Goal: Information Seeking & Learning: Learn about a topic

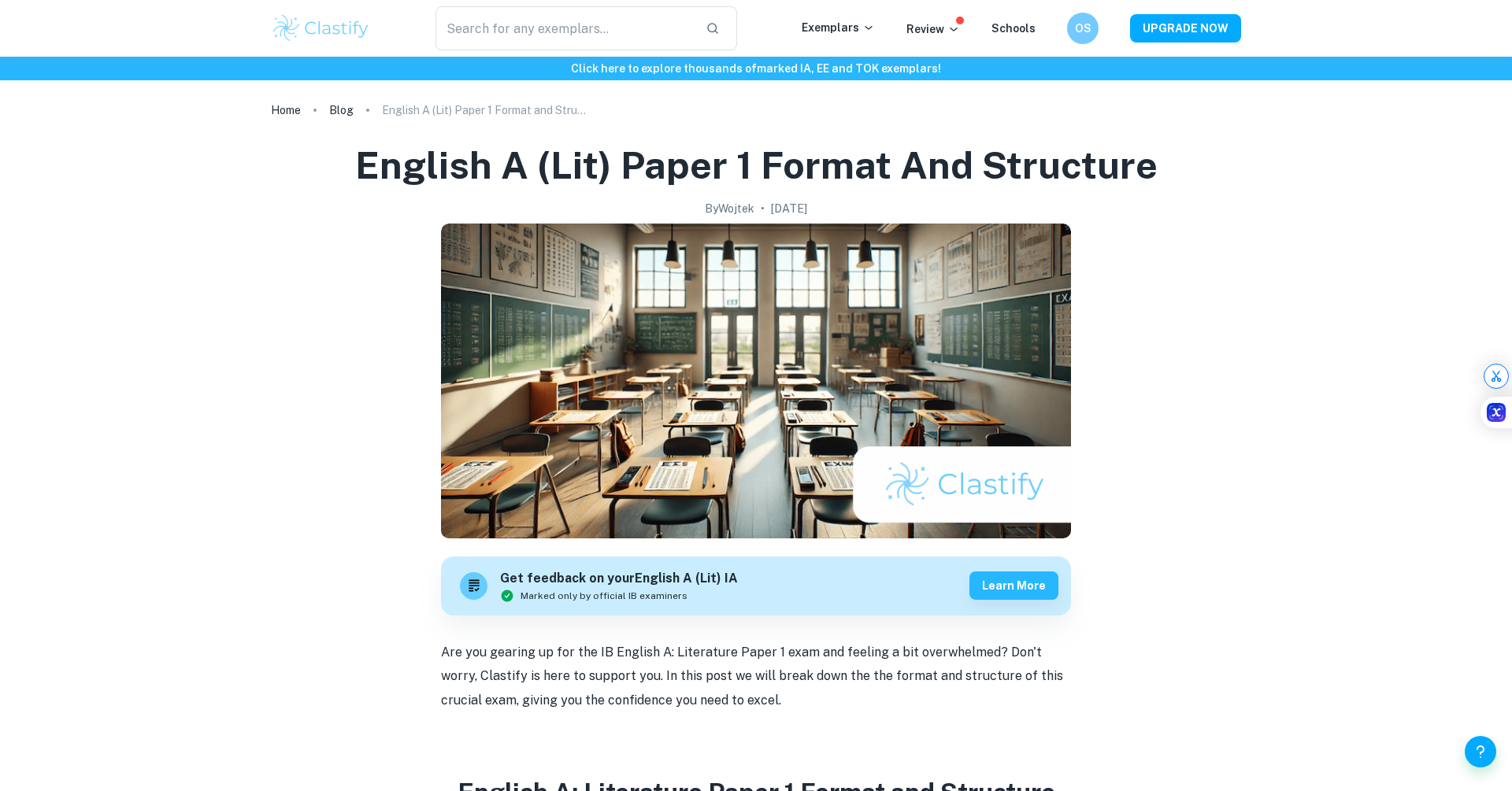
scroll to position [1266, 0]
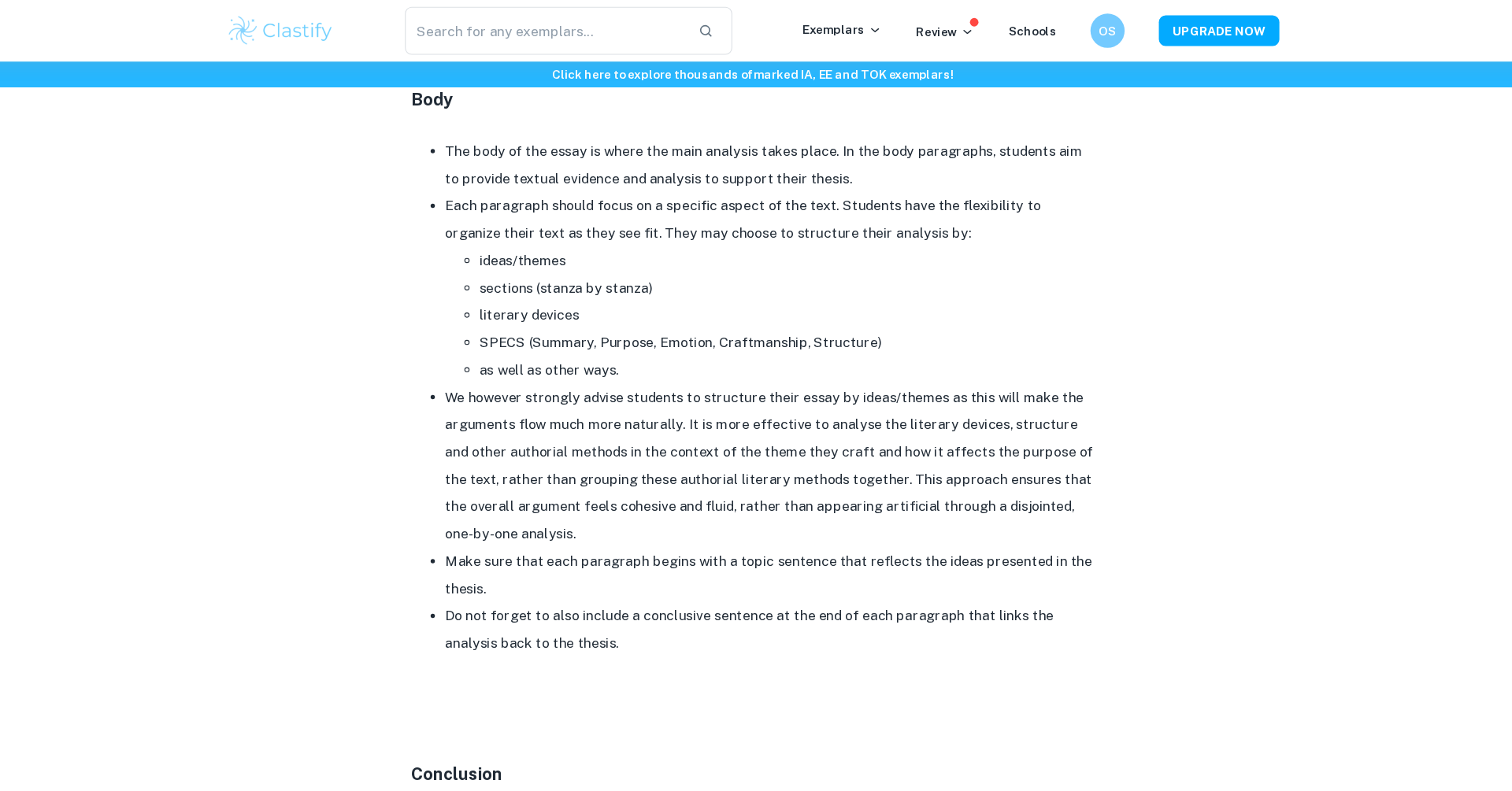
click at [610, 470] on li "We however strongly advise students to structure their essay by ideas/themes as…" at bounding box center [772, 428] width 599 height 151
click at [622, 459] on li "We however strongly advise students to structure their essay by ideas/themes as…" at bounding box center [772, 428] width 599 height 151
click at [645, 381] on li "We however strongly advise students to structure their essay by ideas/themes as…" at bounding box center [772, 428] width 599 height 151
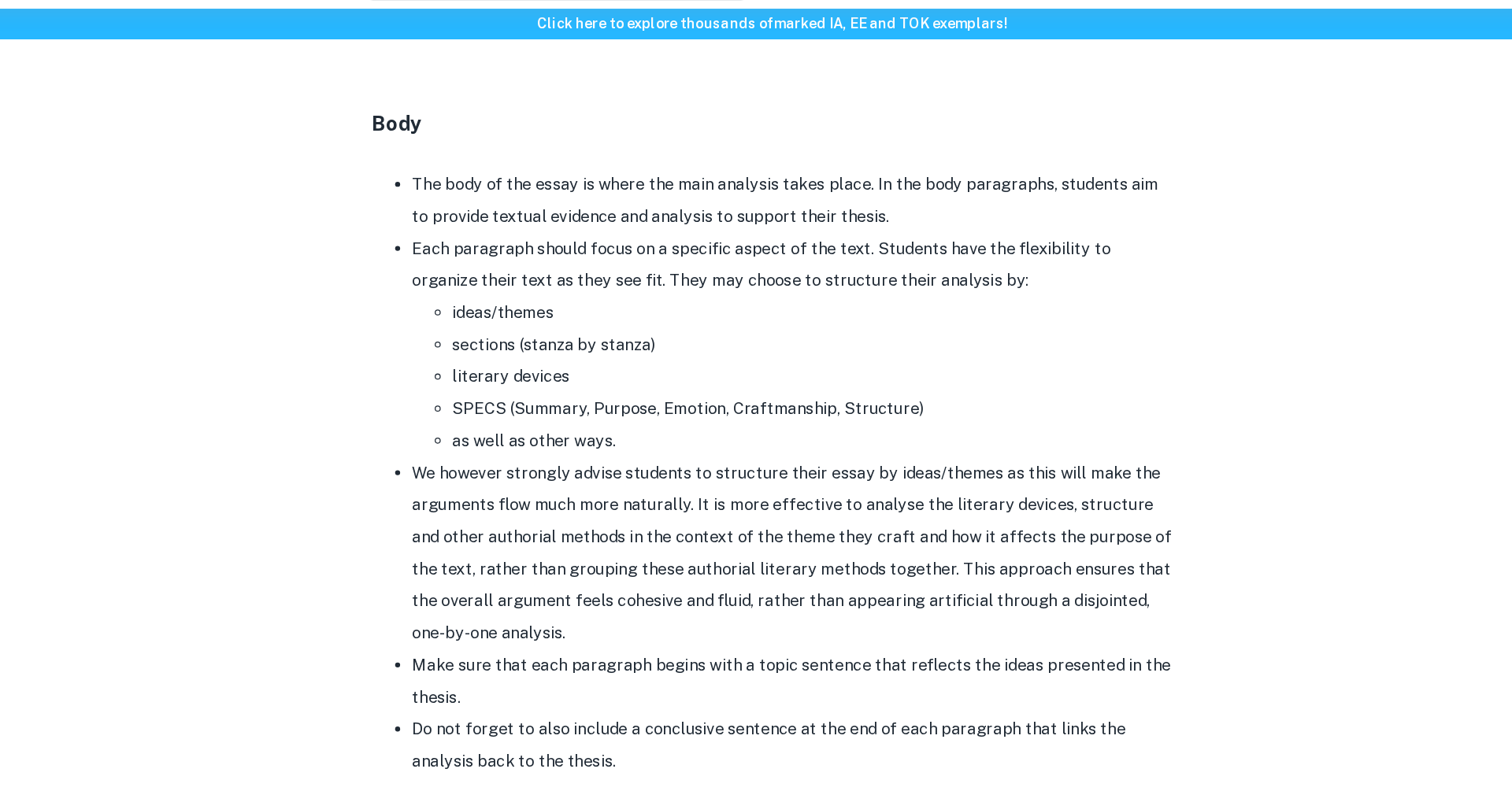
scroll to position [1209, 0]
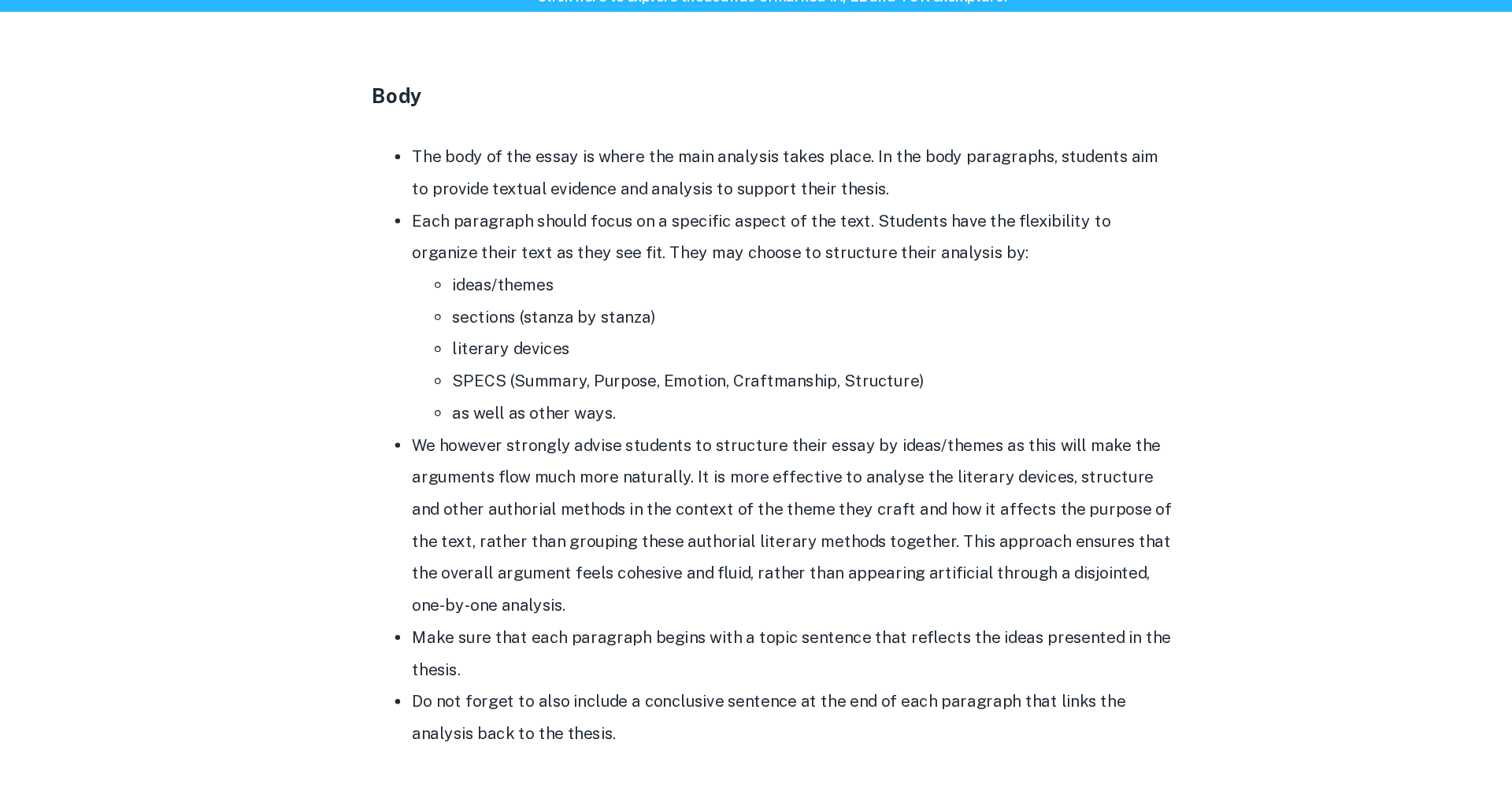
click at [649, 361] on li "SPECS (Summary, Purpose, Emotion, Craftmanship, Structure)" at bounding box center [787, 372] width 567 height 25
click at [564, 251] on li "Each paragraph should focus on a specific aspect of the text. Students have the…" at bounding box center [772, 321] width 599 height 176
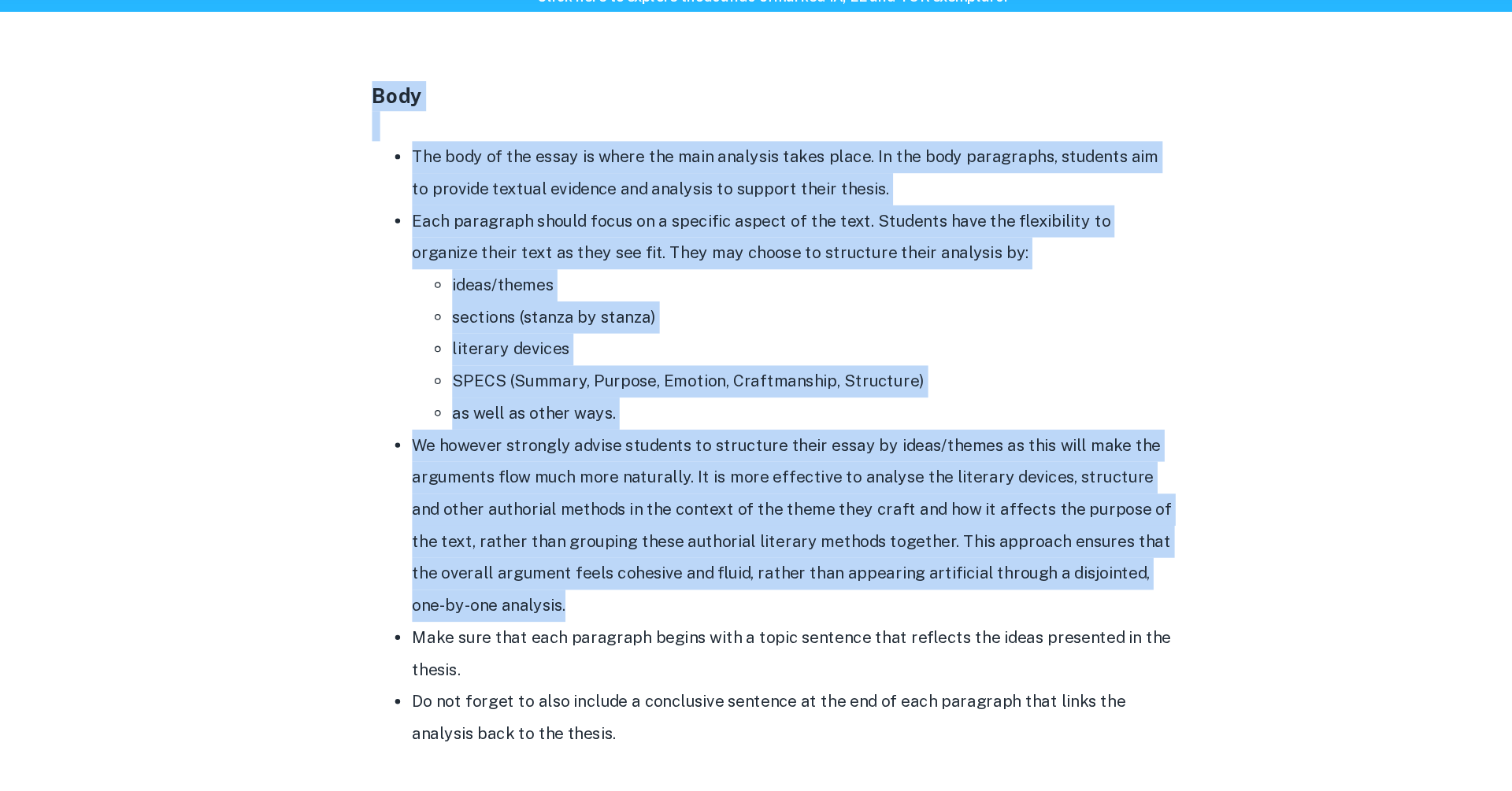
drag, startPoint x: 430, startPoint y: 144, endPoint x: 595, endPoint y: 538, distance: 427.2
click at [595, 539] on div "English A (Lit) Paper 1 Format and Structure By Wojtek • July 26, 2024 Get feed…" at bounding box center [756, 116] width 970 height 2408
click at [579, 459] on li "We however strongly advise students to structure their essay by ideas/themes as…" at bounding box center [772, 485] width 599 height 151
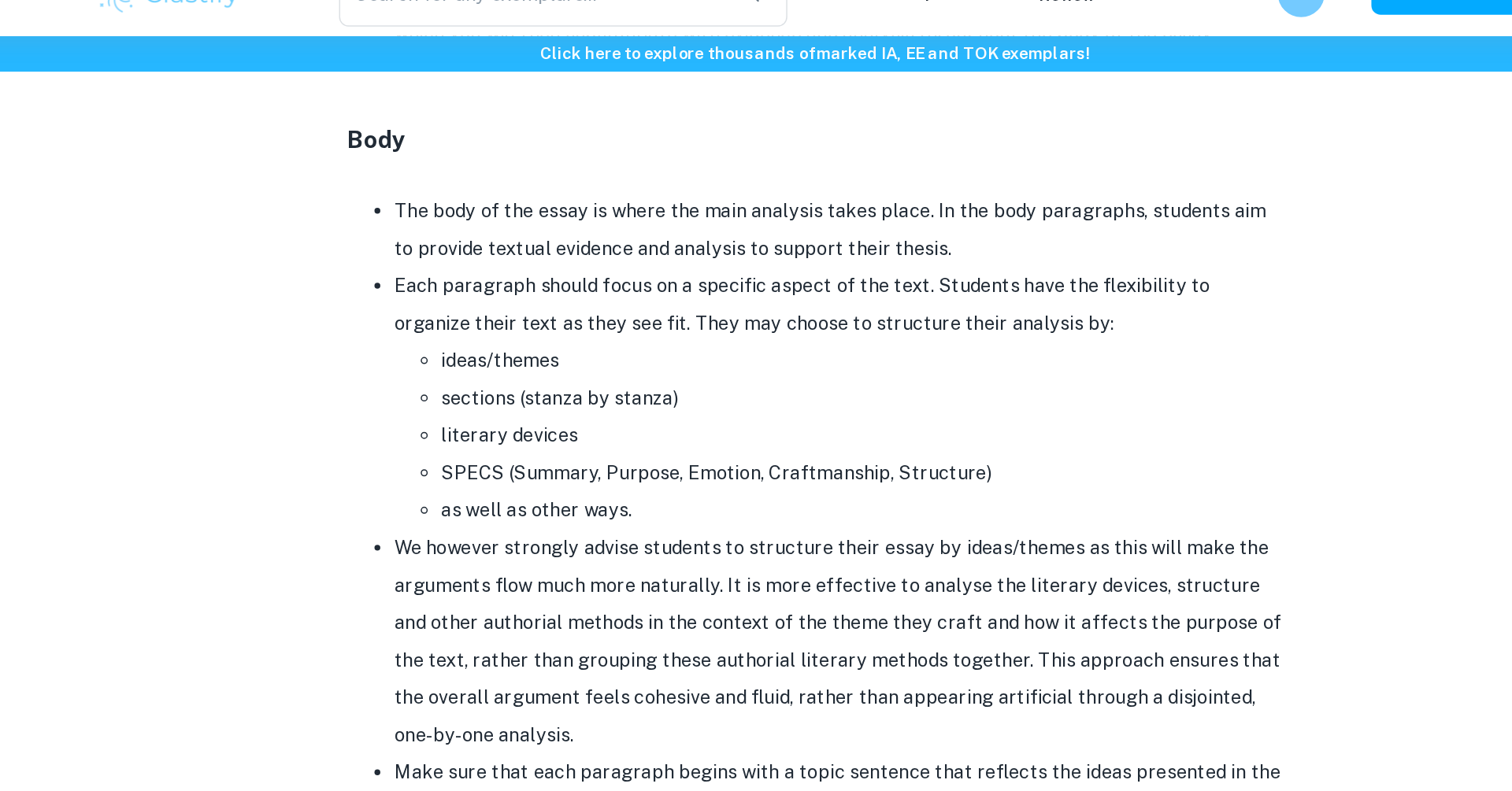
scroll to position [1229, 0]
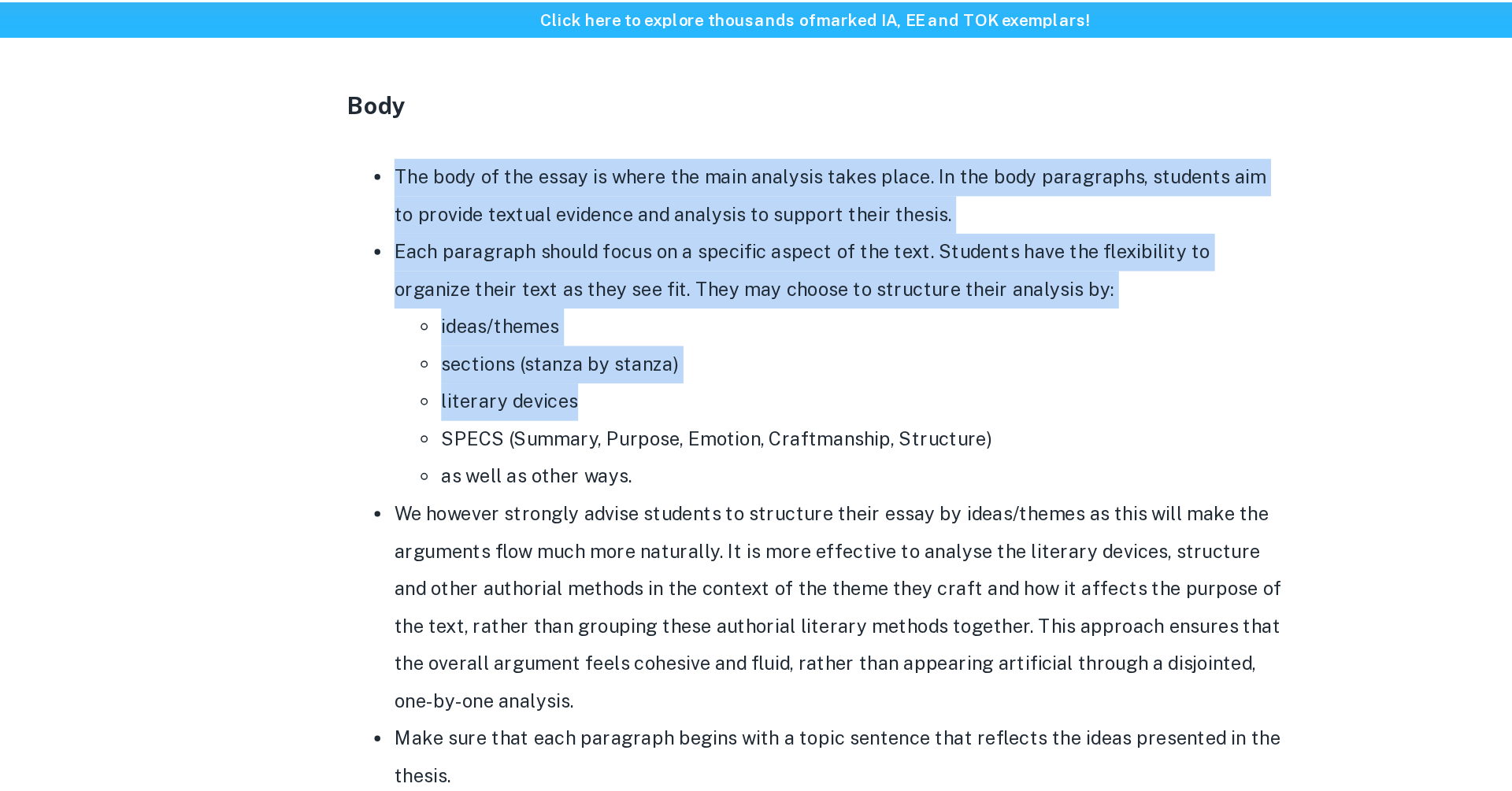
drag, startPoint x: 476, startPoint y: 174, endPoint x: 612, endPoint y: 315, distance: 195.9
click at [612, 315] on ul "The body of the essay is where the main analysis takes place. In the body parag…" at bounding box center [756, 401] width 630 height 479
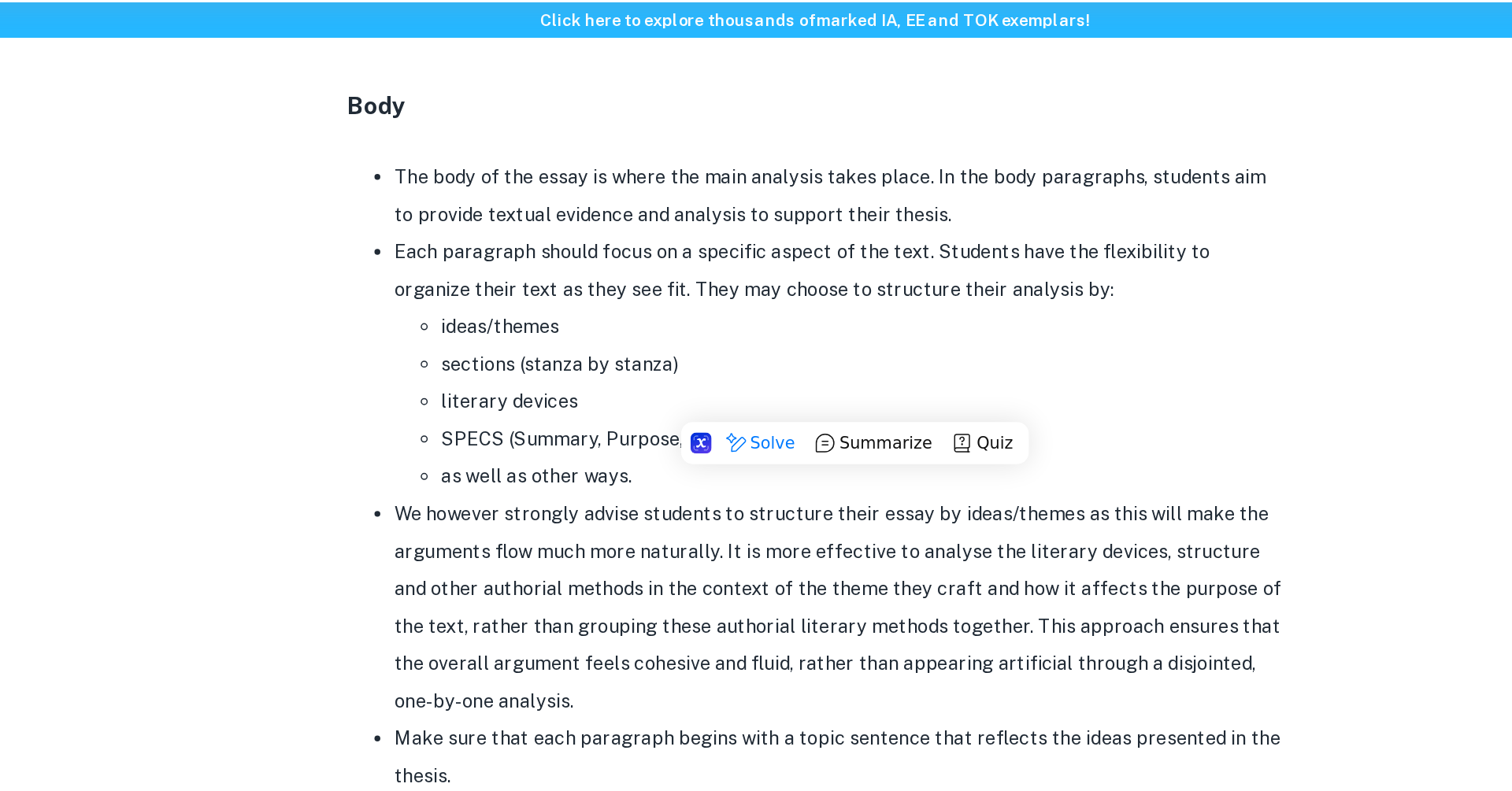
click at [673, 389] on li "We however strongly advise students to structure their essay by ideas/themes as…" at bounding box center [772, 464] width 599 height 151
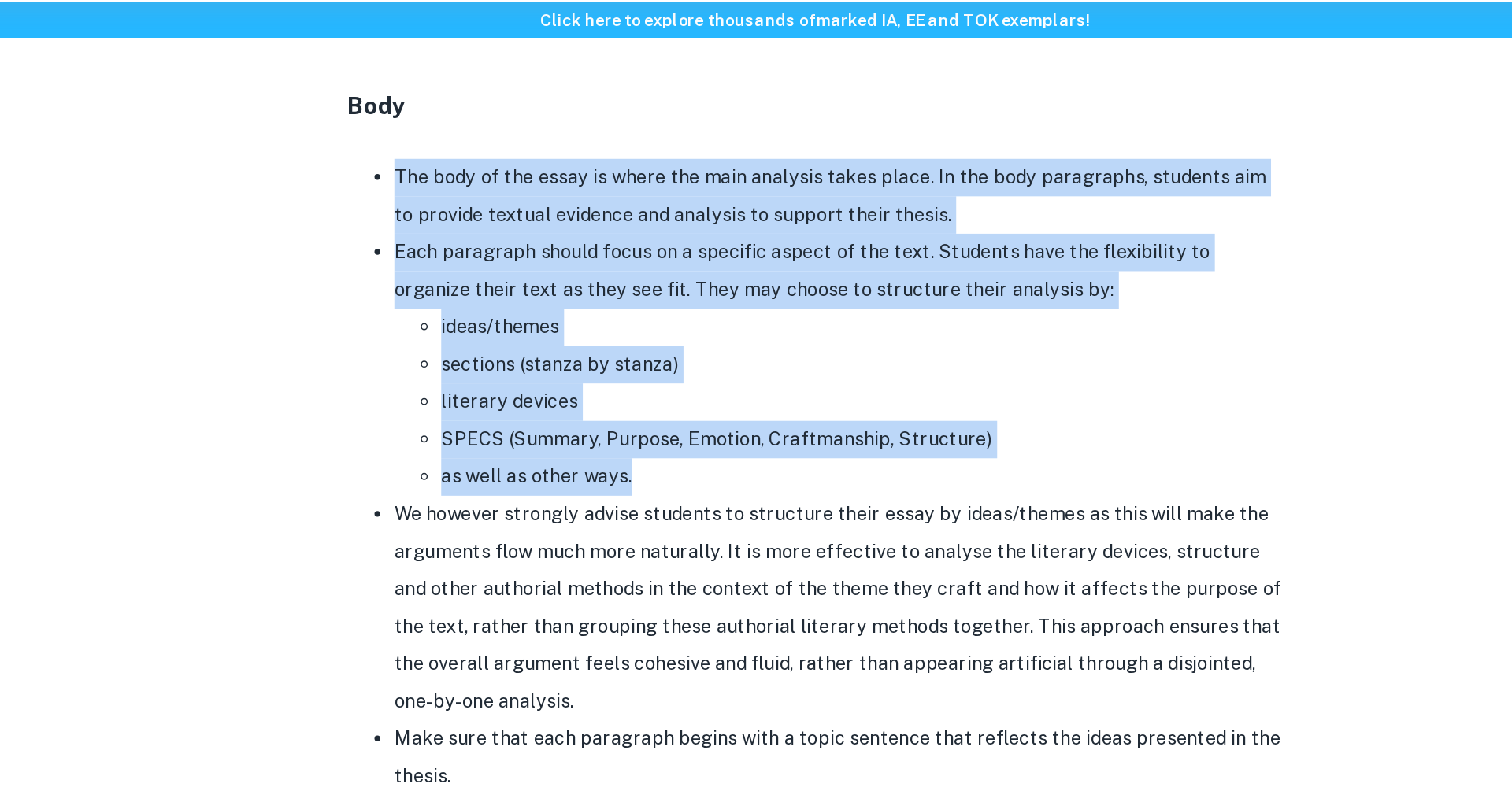
drag, startPoint x: 658, startPoint y: 384, endPoint x: 473, endPoint y: 178, distance: 276.9
click at [473, 177] on ul "The body of the essay is where the main analysis takes place. In the body parag…" at bounding box center [756, 401] width 630 height 479
click at [503, 315] on ul "ideas/themes sections (stanza by stanza) literary devices SPECS (Summary, Purpo…" at bounding box center [772, 325] width 599 height 126
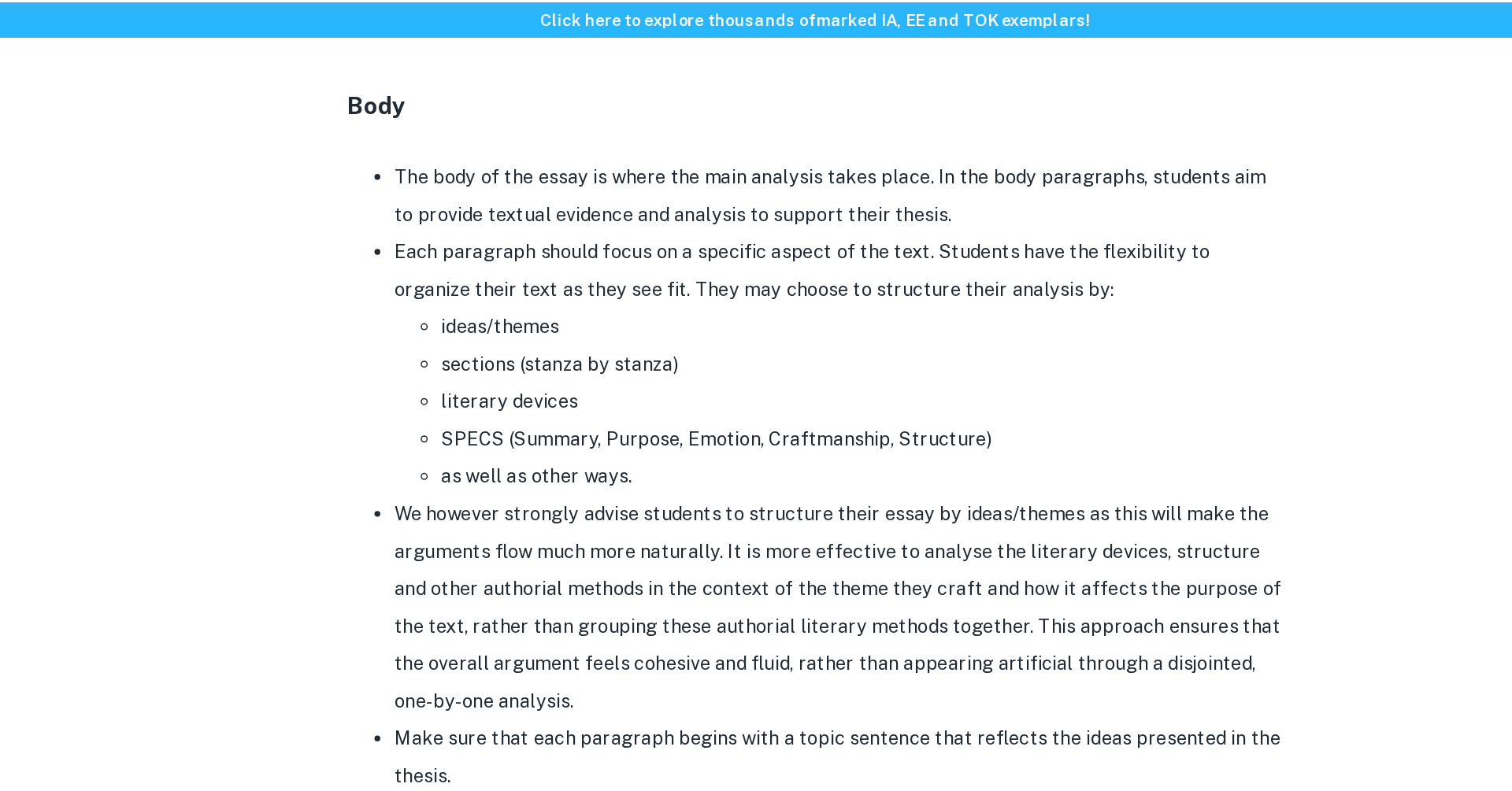
click at [831, 142] on p at bounding box center [756, 150] width 630 height 24
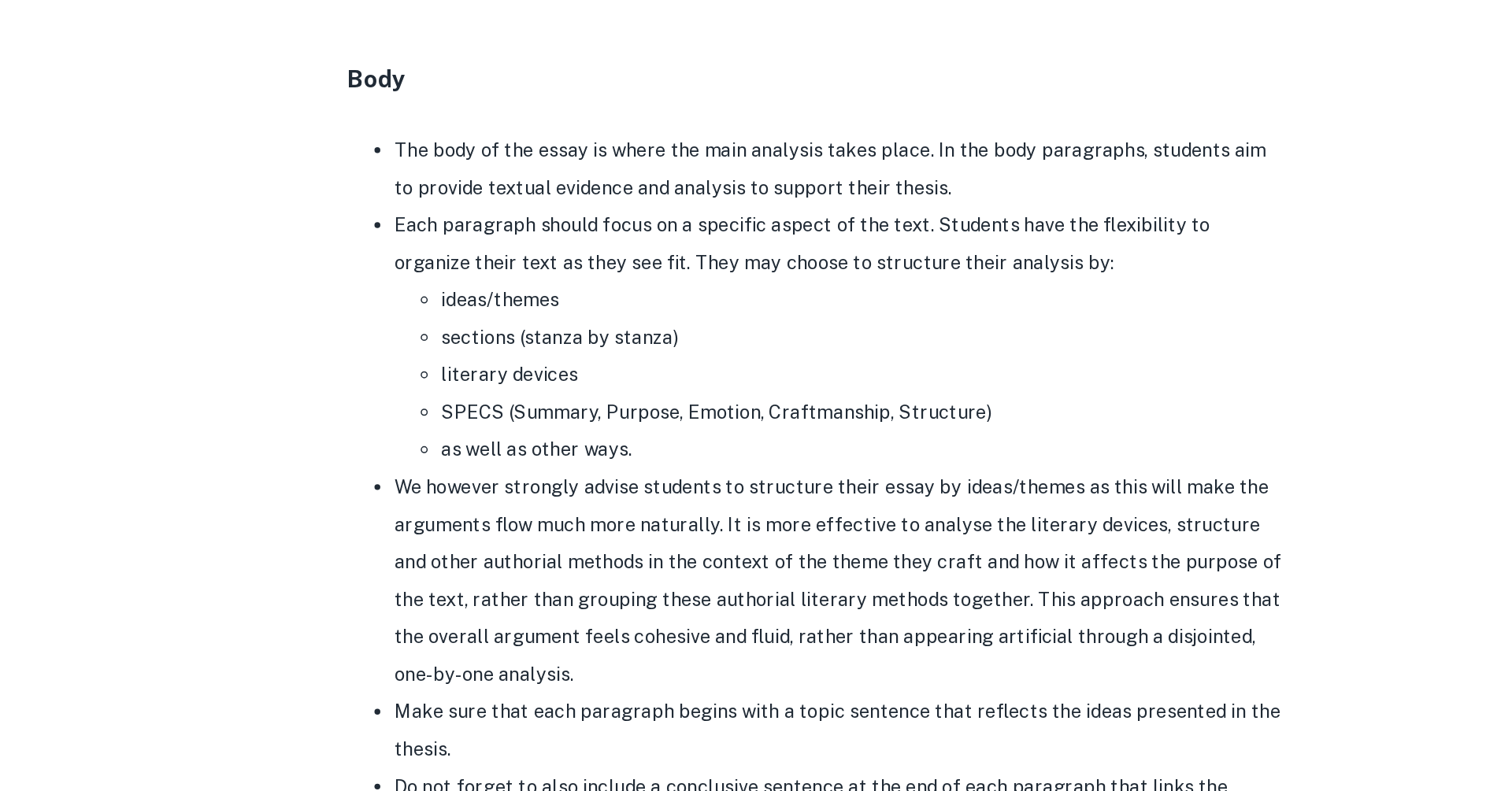
scroll to position [1204, 0]
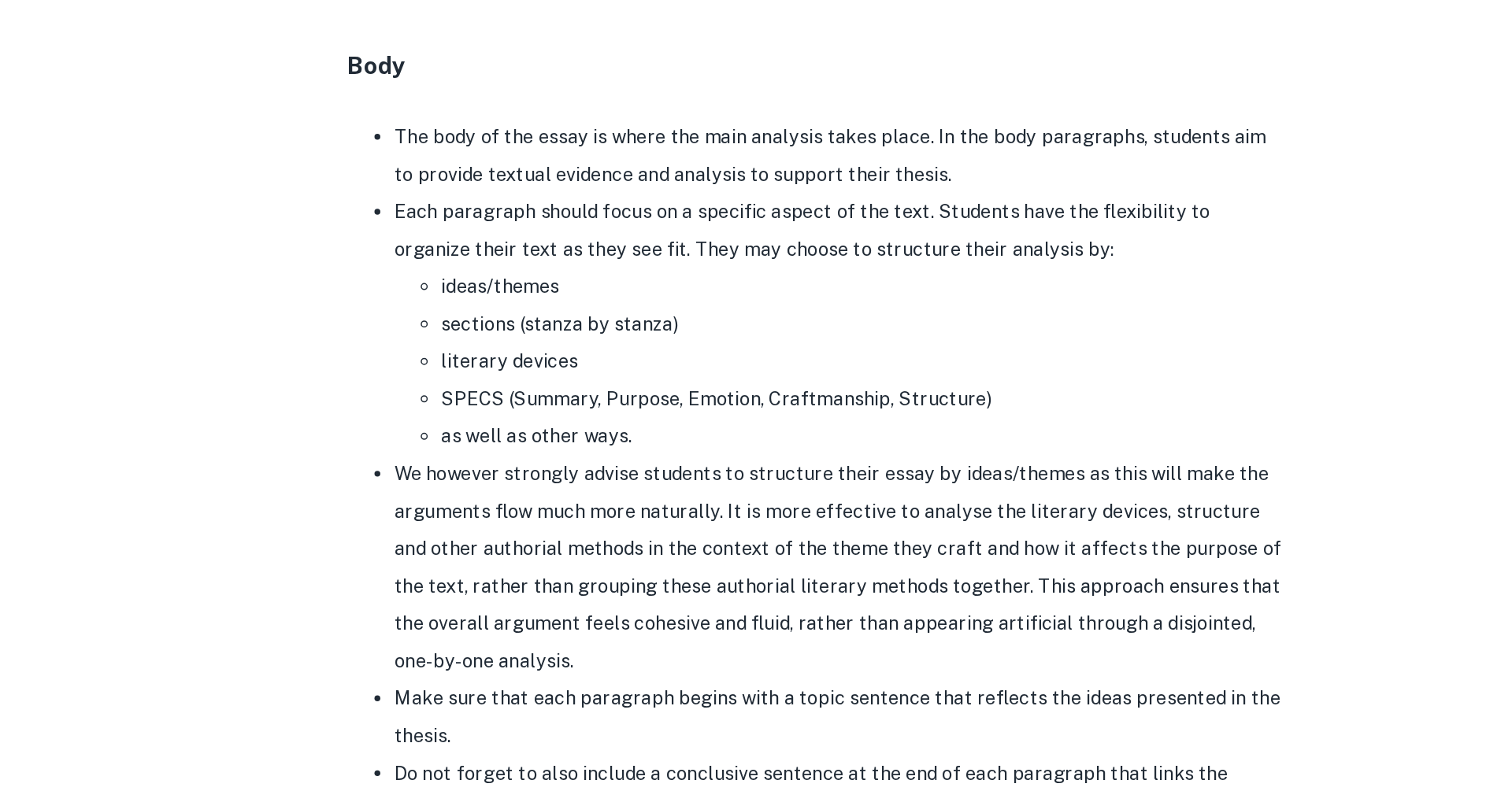
click at [486, 279] on li "Each paragraph should focus on a specific aspect of the text. Students have the…" at bounding box center [772, 325] width 599 height 176
click at [473, 254] on li "Each paragraph should focus on a specific aspect of the text. Students have the…" at bounding box center [772, 325] width 599 height 176
click at [473, 202] on li "The body of the essay is where the main analysis takes place. In the body parag…" at bounding box center [772, 212] width 599 height 51
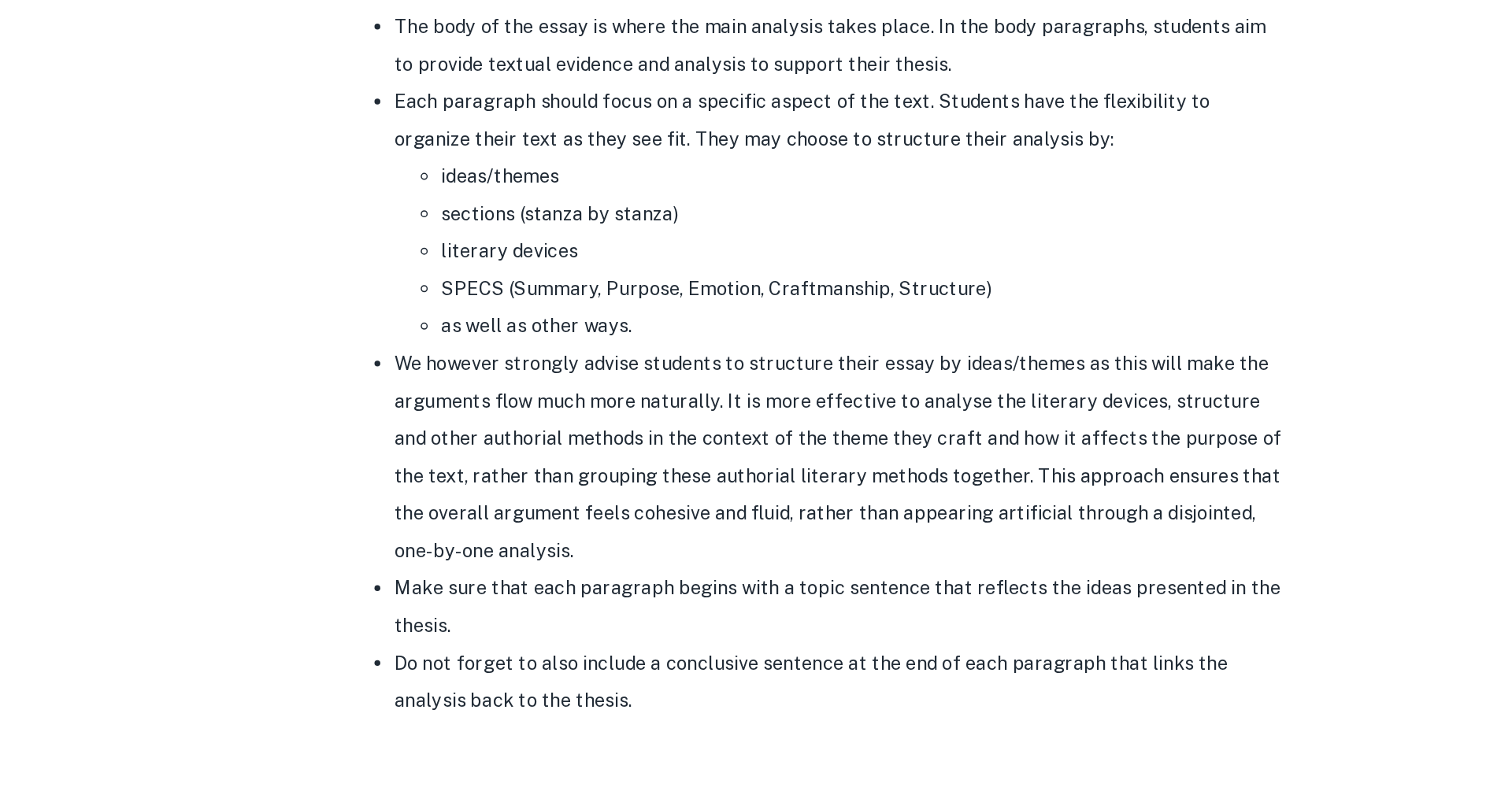
click at [487, 297] on ul "ideas/themes sections (stanza by stanza) literary devices SPECS (Summary, Purpo…" at bounding box center [772, 351] width 599 height 126
click at [504, 289] on li "ideas/themes" at bounding box center [787, 301] width 567 height 25
click at [464, 297] on ul "The body of the essay is where the main analysis takes place. In the body parag…" at bounding box center [756, 427] width 630 height 479
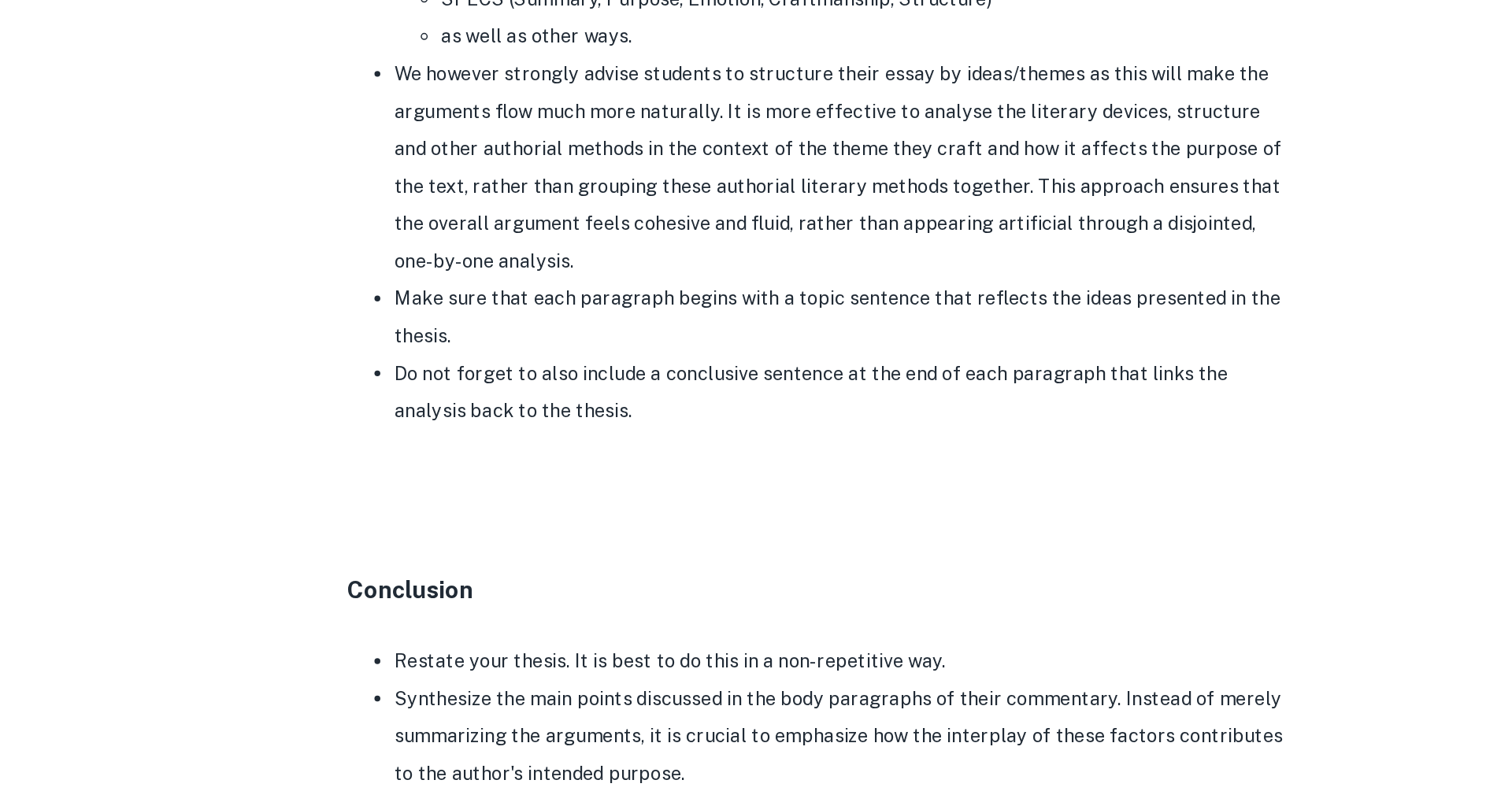
click at [524, 463] on li "Make sure that each paragraph begins with a topic sentence that reflects the id…" at bounding box center [772, 473] width 599 height 51
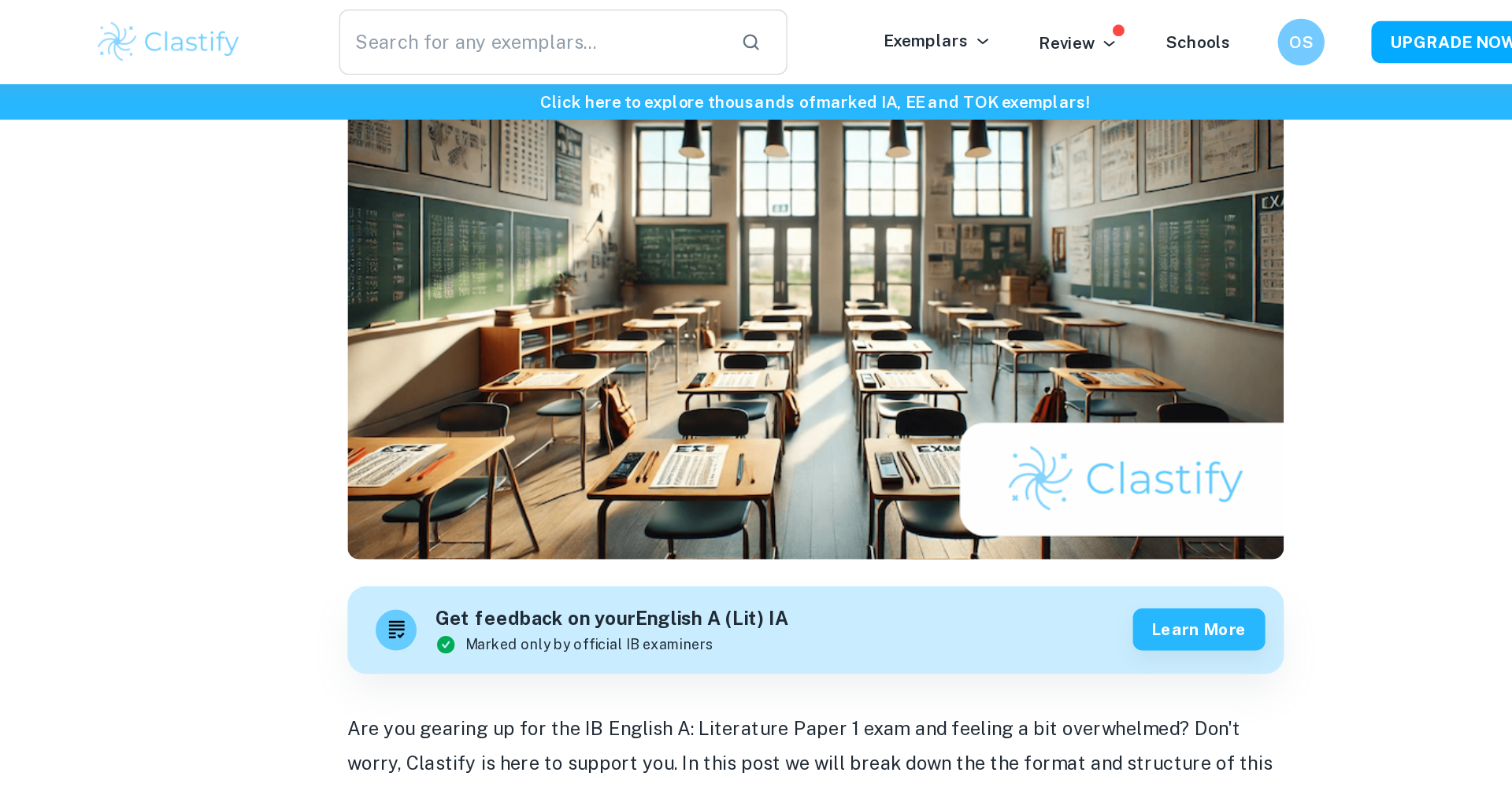
scroll to position [159, 0]
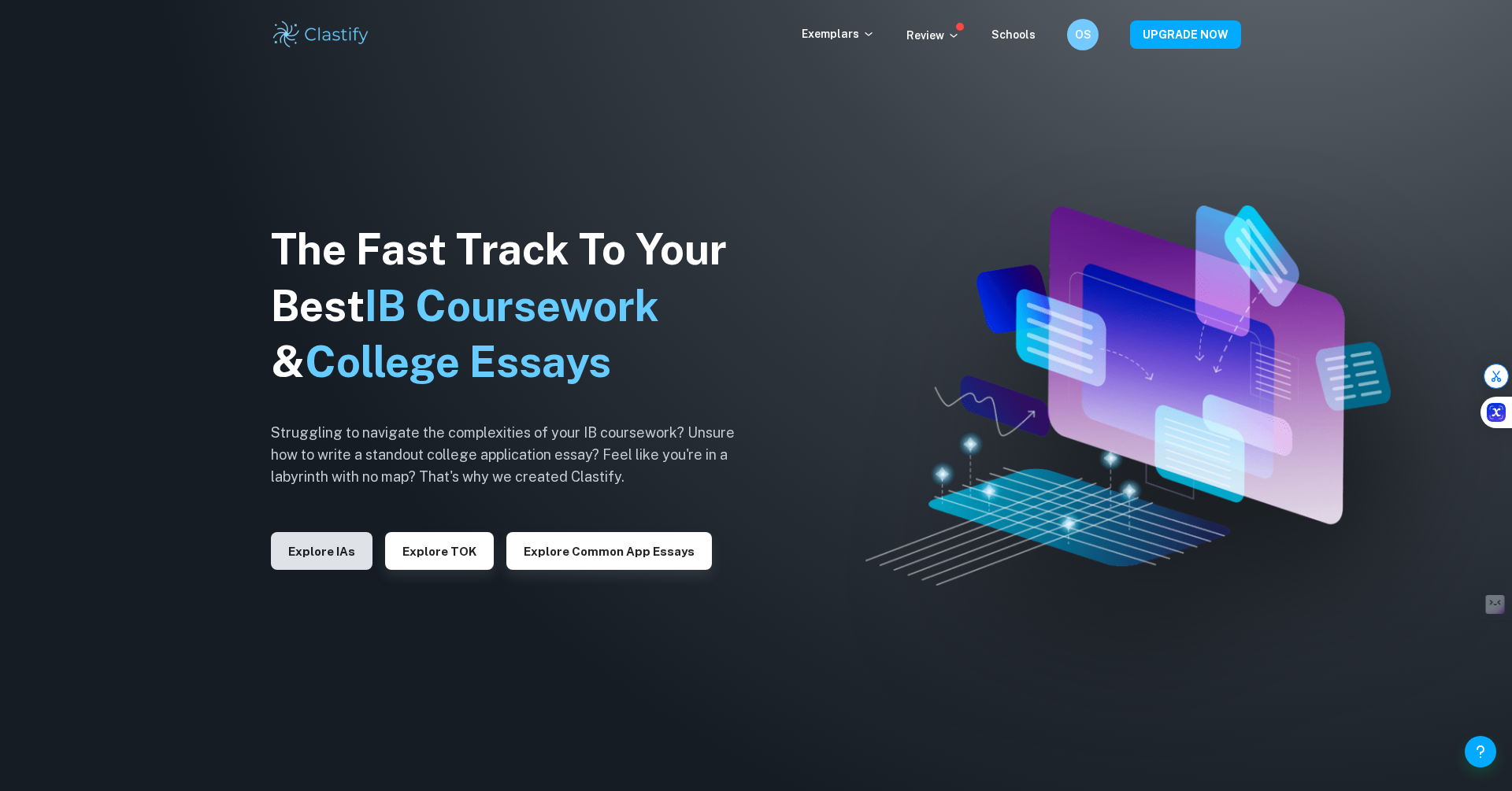
click at [331, 549] on button "Explore IAs" at bounding box center [322, 551] width 101 height 38
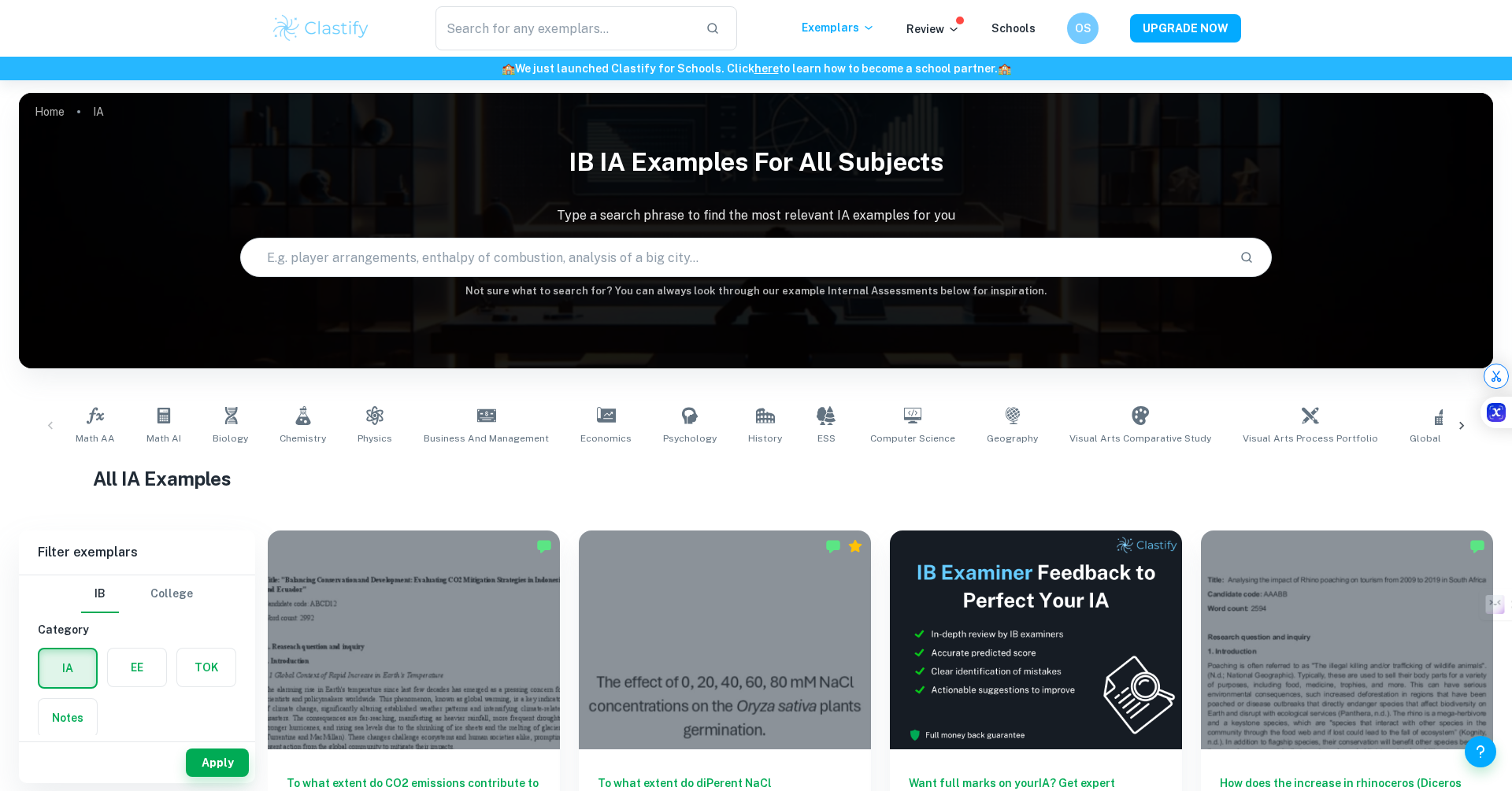
click at [617, 485] on h1 "All IA Examples" at bounding box center [756, 478] width 1327 height 28
click at [613, 496] on div "All IA Examples" at bounding box center [756, 482] width 1327 height 34
click at [619, 267] on input "text" at bounding box center [733, 257] width 986 height 44
type input "biology"
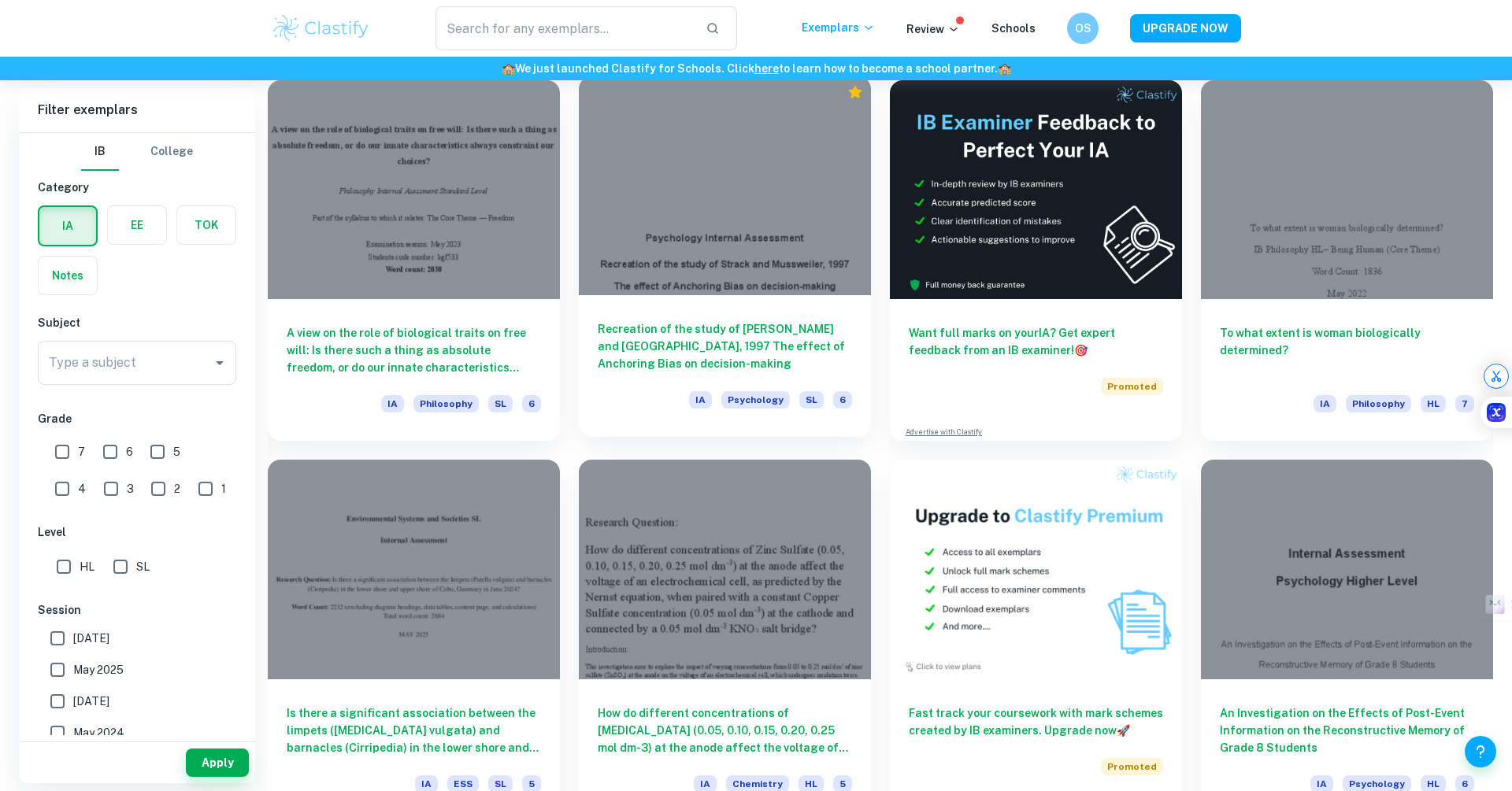
scroll to position [515, 0]
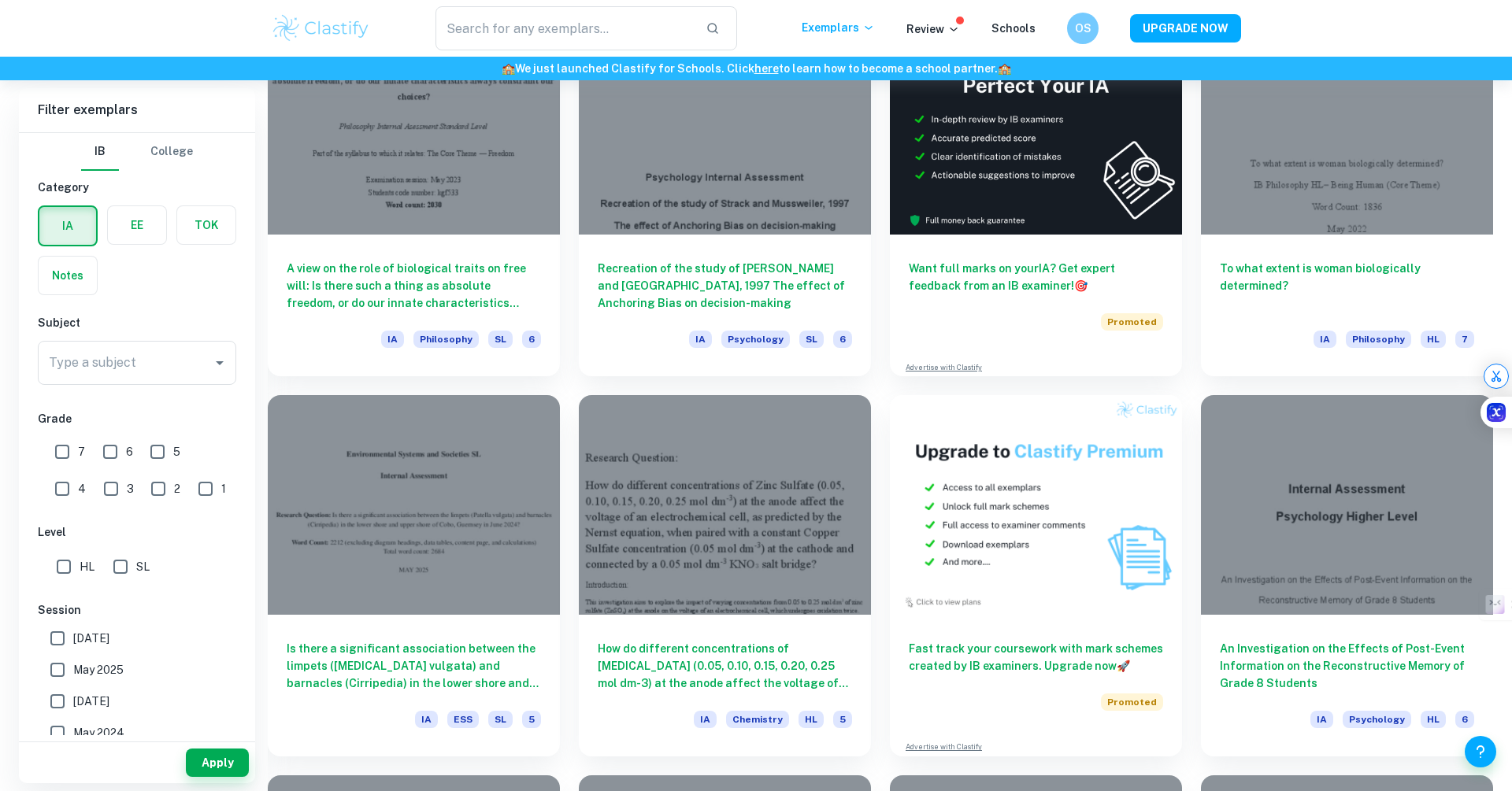
click at [563, 381] on div "How do different concentrations of [MEDICAL_DATA] (0.05, 0.10, 0.15, 0.20, 0.25…" at bounding box center [715, 566] width 311 height 380
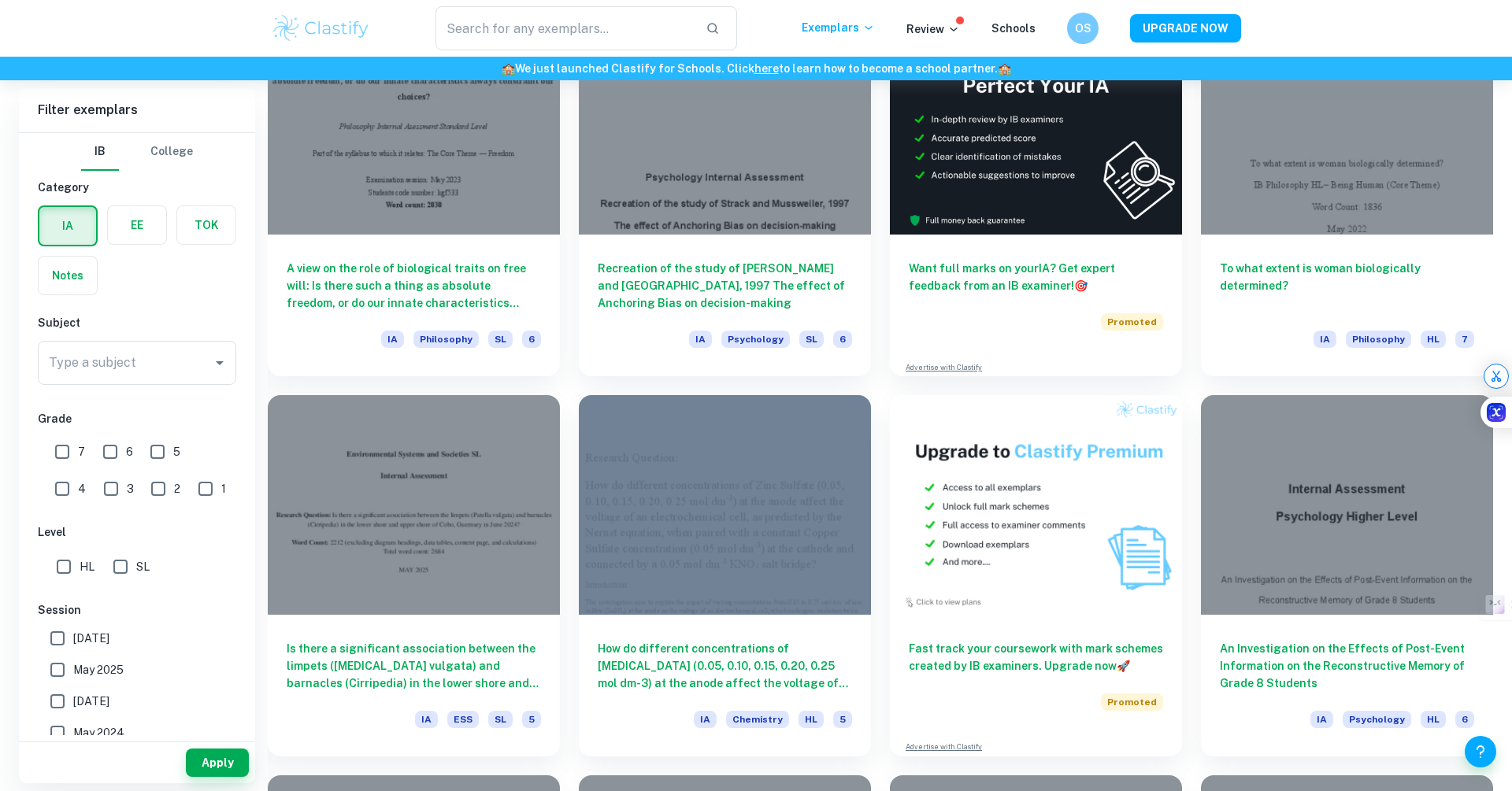
click at [563, 381] on div "How do different concentrations of [MEDICAL_DATA] (0.05, 0.10, 0.15, 0.20, 0.25…" at bounding box center [715, 566] width 311 height 380
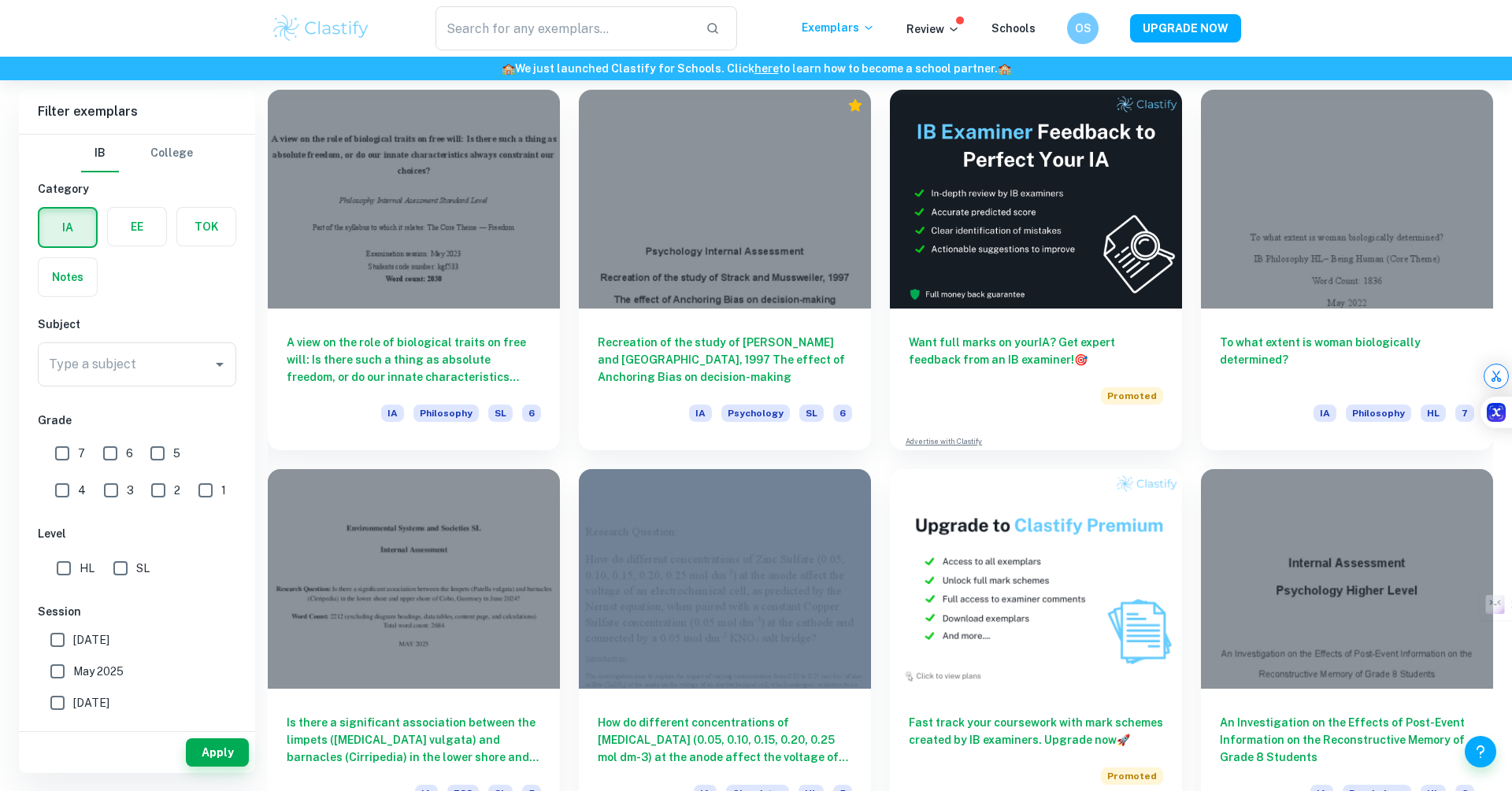
scroll to position [416, 0]
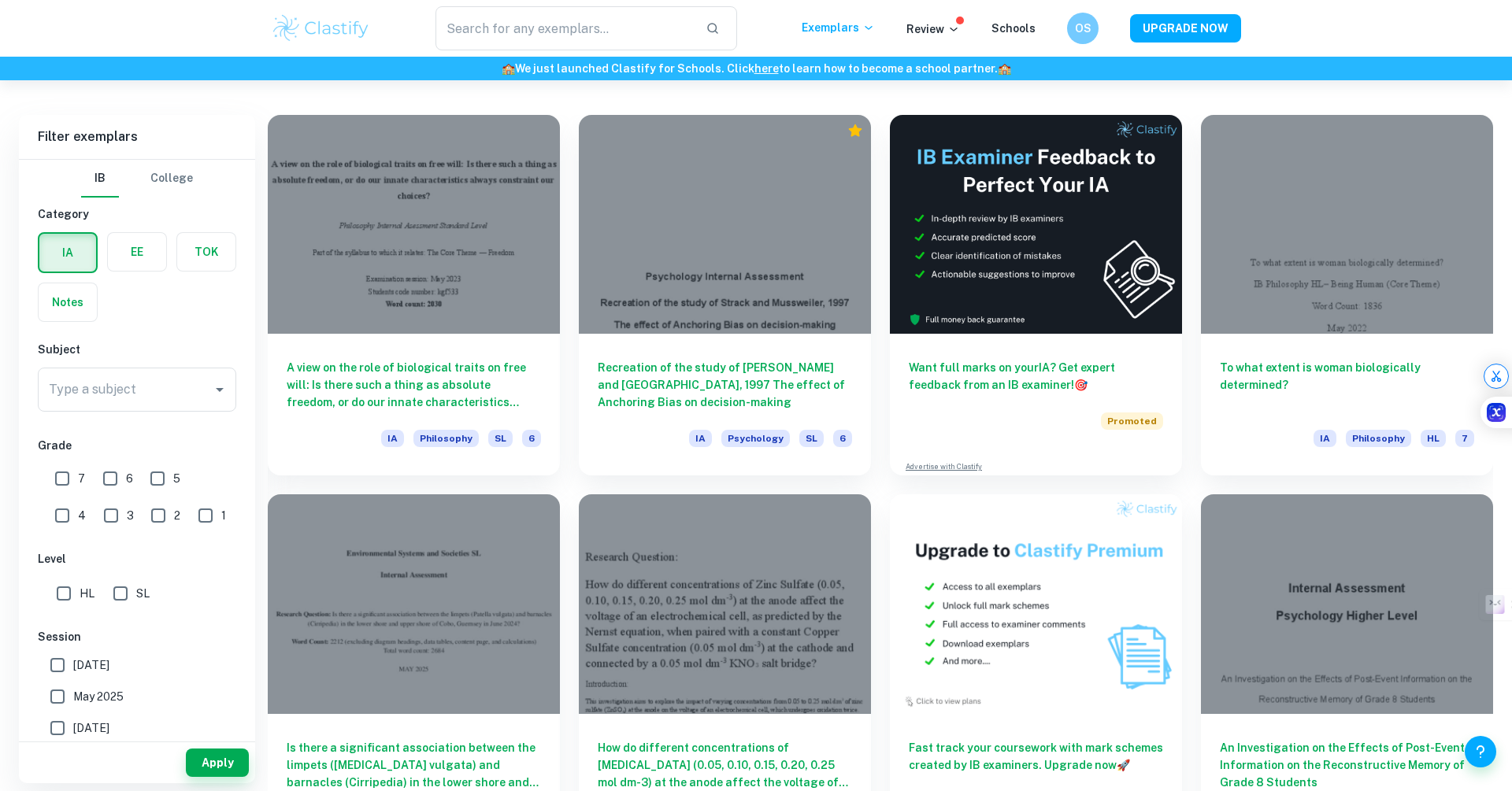
click at [572, 389] on div "Recreation of the study of [PERSON_NAME] and Mussweiler, 1997 The effect of Anc…" at bounding box center [715, 286] width 311 height 380
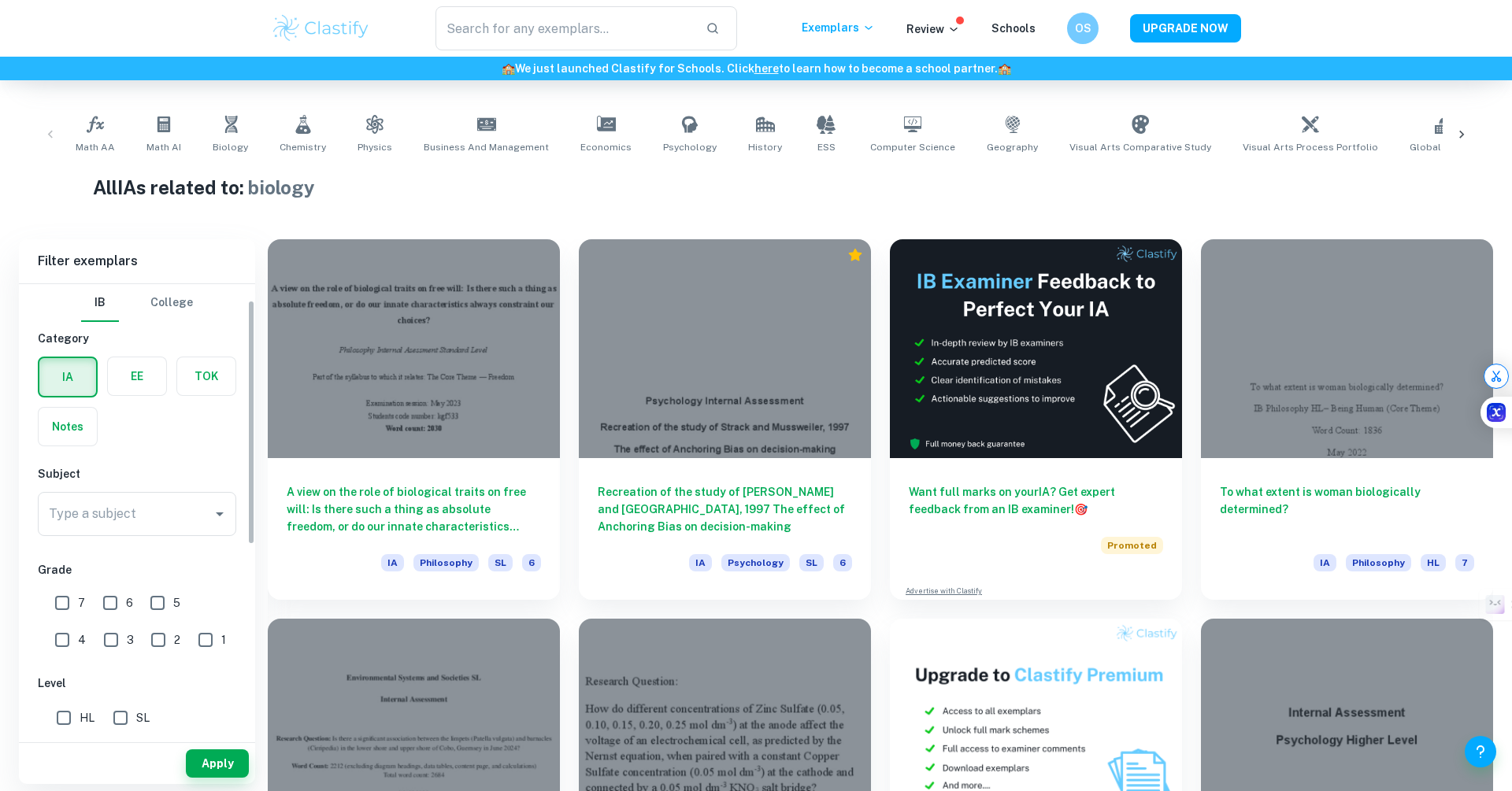
scroll to position [118, 0]
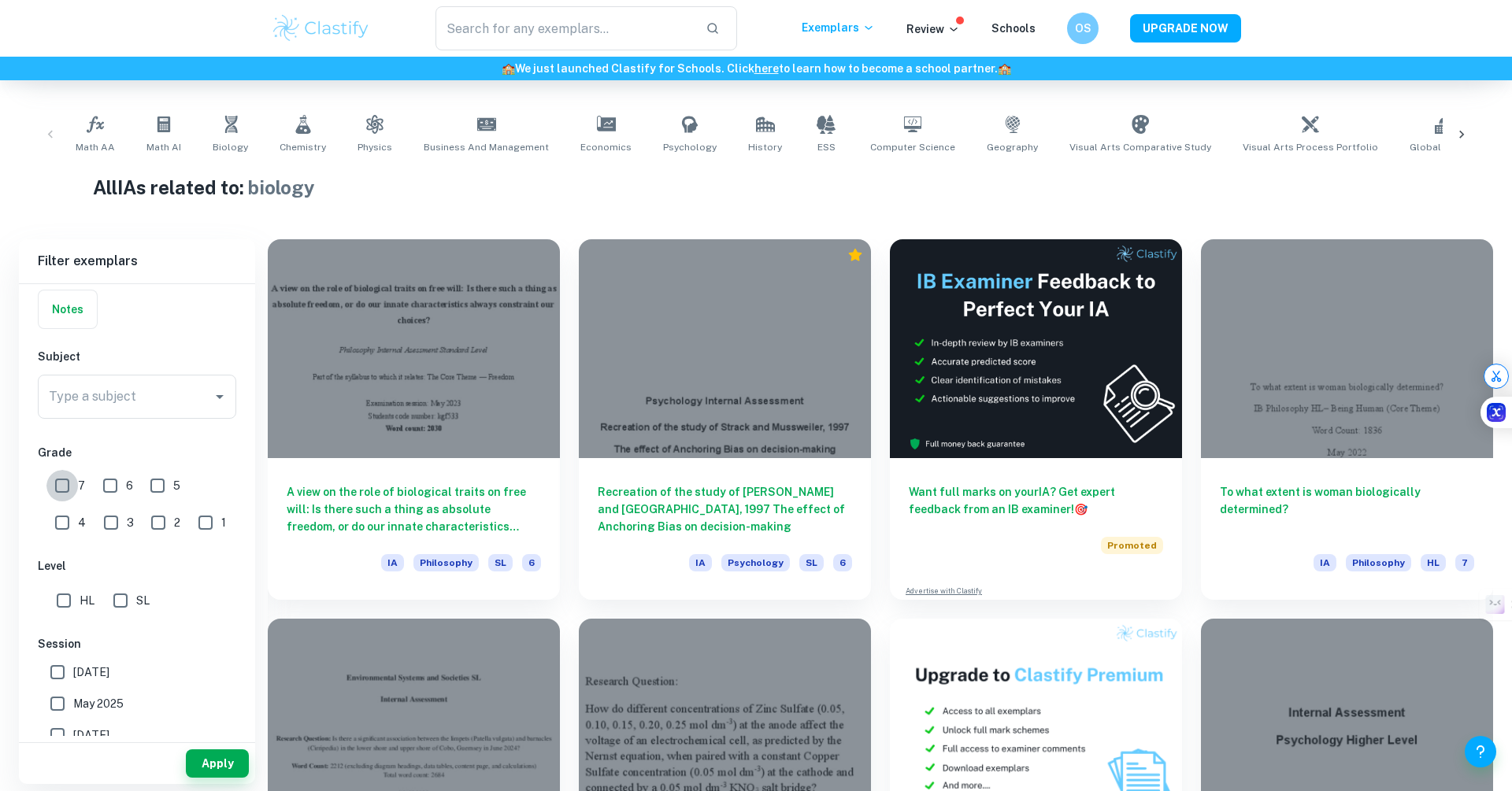
click at [69, 483] on input "7" at bounding box center [61, 485] width 32 height 32
checkbox input "true"
click at [67, 610] on input "HL" at bounding box center [63, 600] width 32 height 32
checkbox input "true"
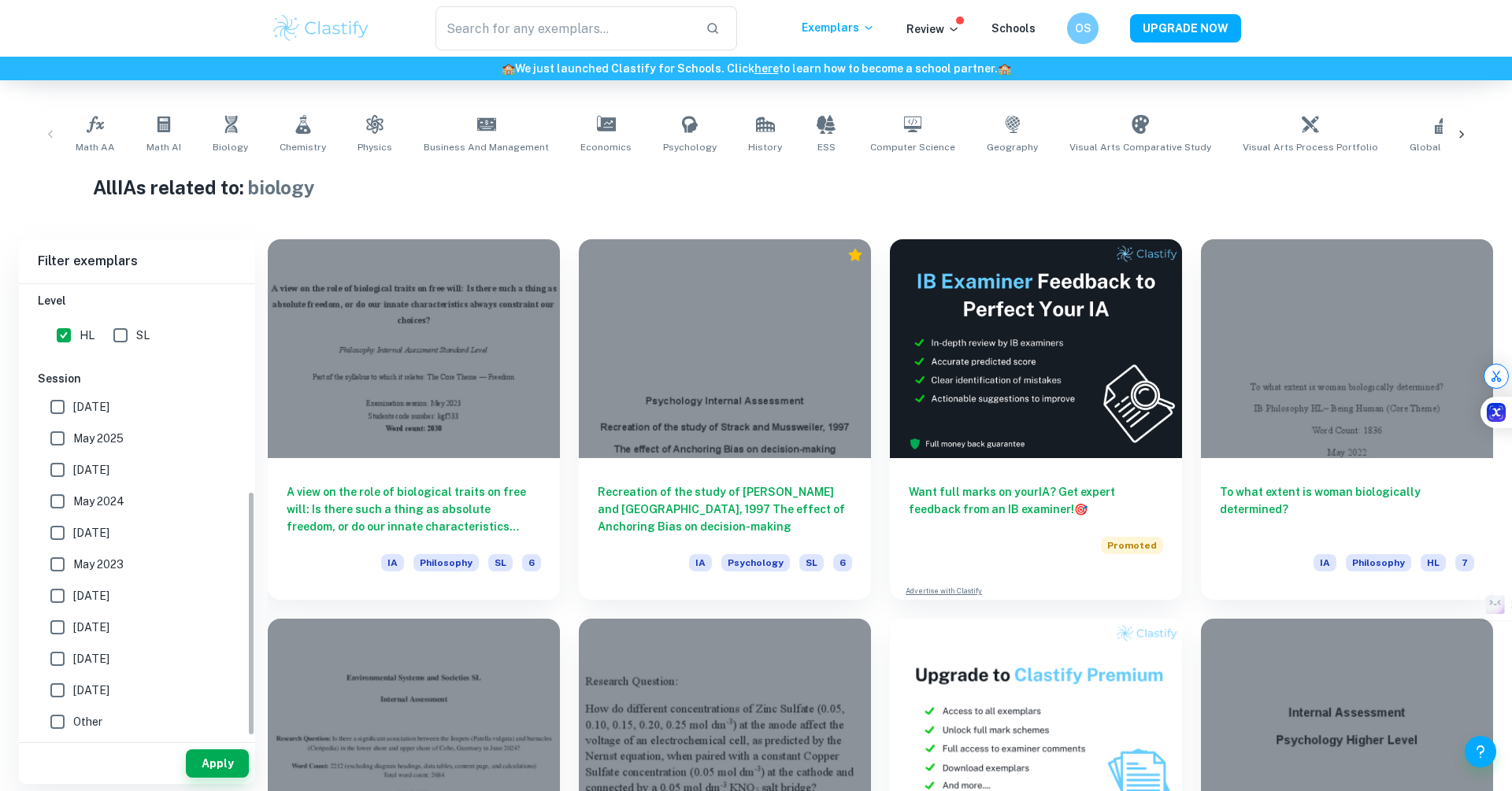
scroll to position [0, 0]
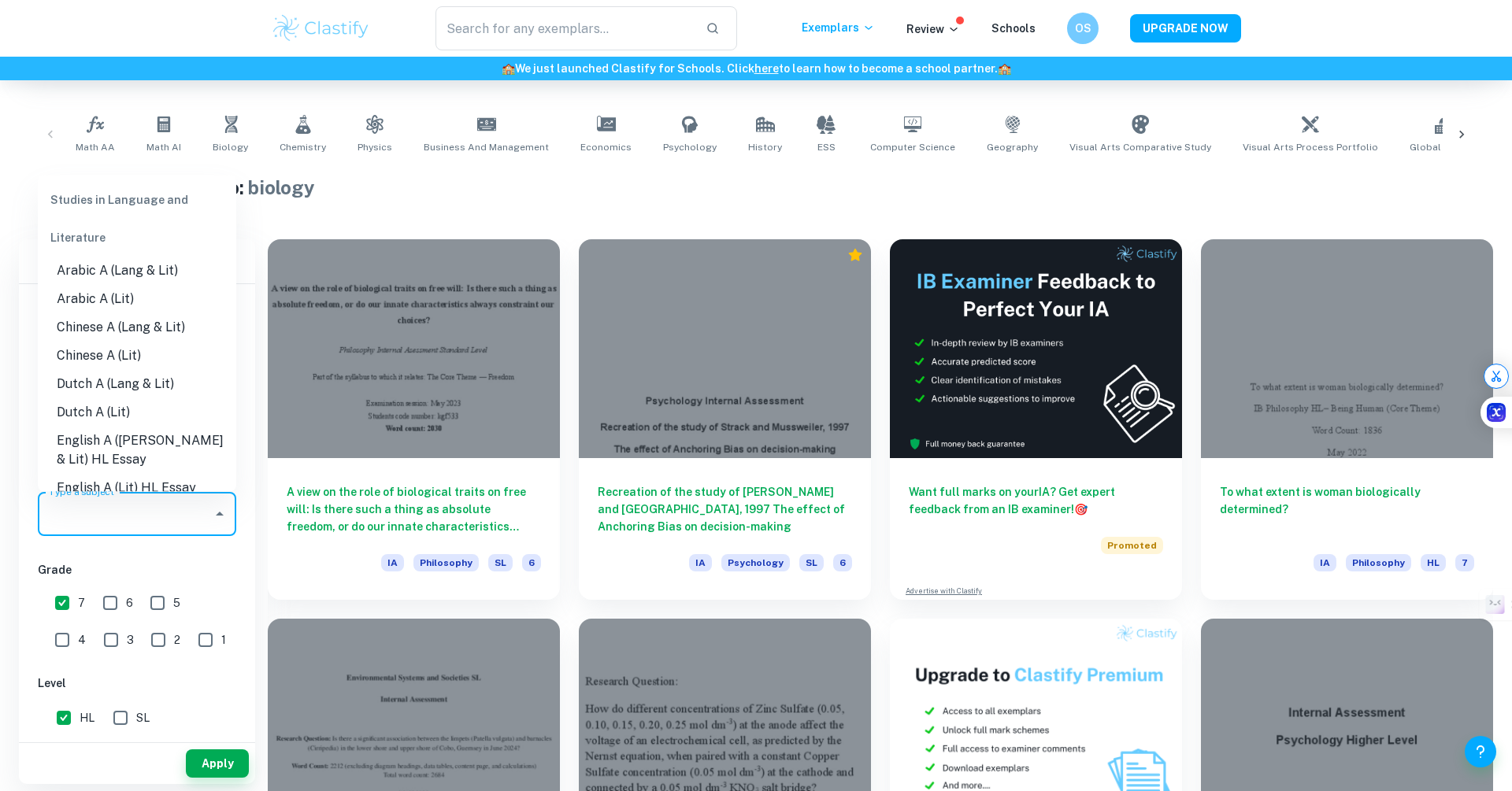
click at [105, 523] on input "Type a subject" at bounding box center [126, 513] width 161 height 30
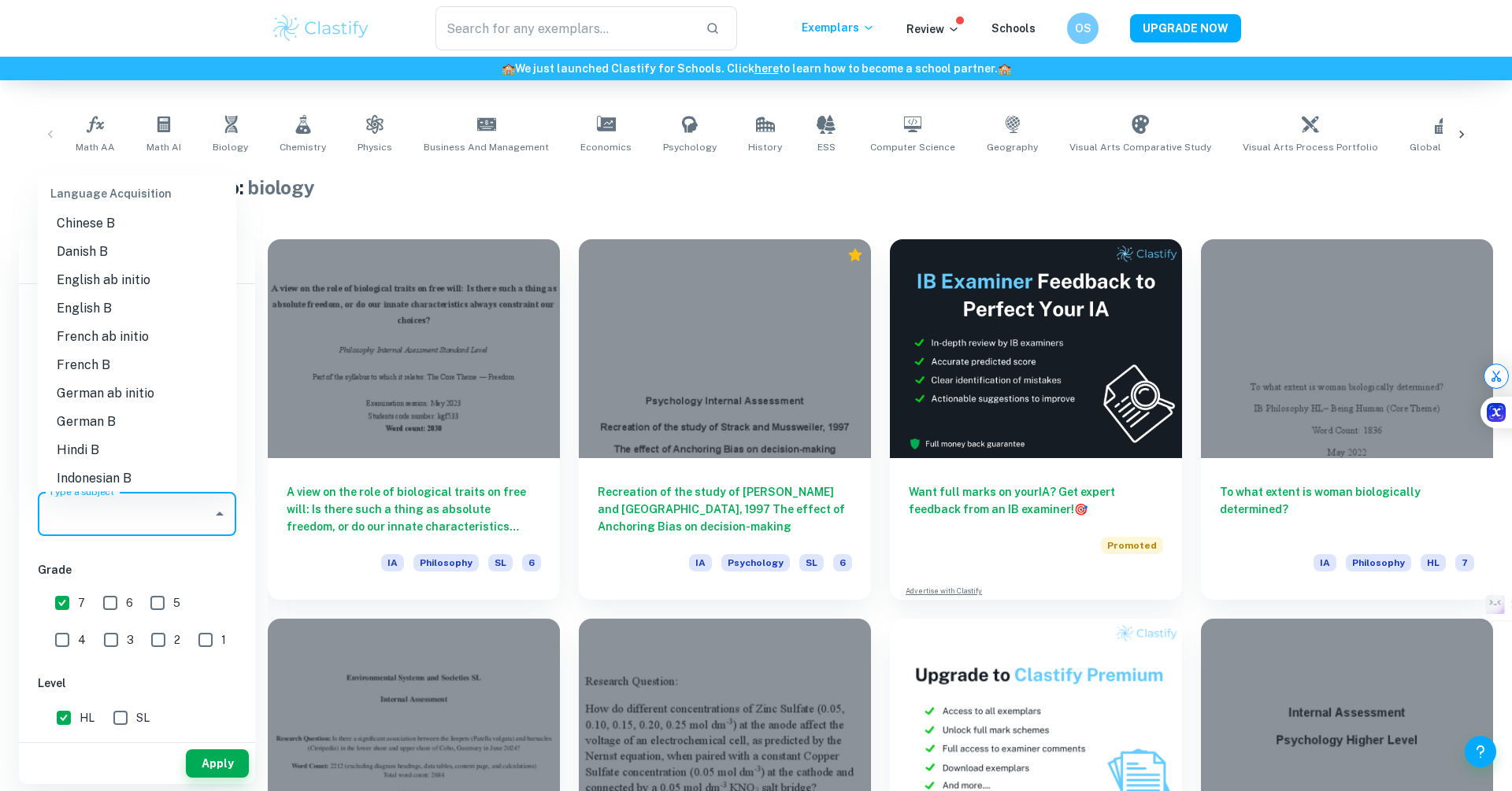
scroll to position [1186, 0]
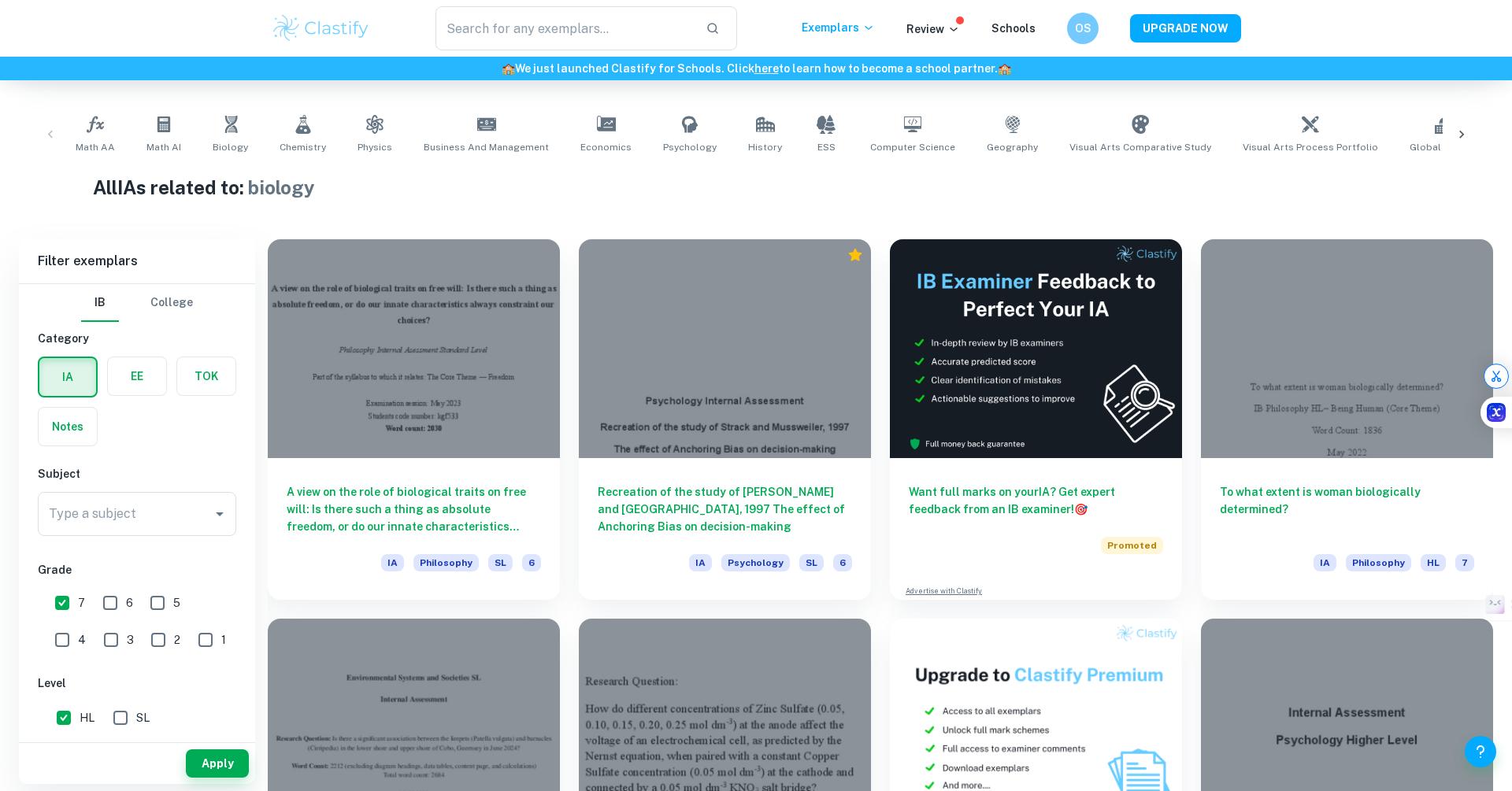
click at [236, 564] on div "IB College Category IA EE TOK Notes Subject Type a subject Type a subject Grade…" at bounding box center [137, 702] width 236 height 836
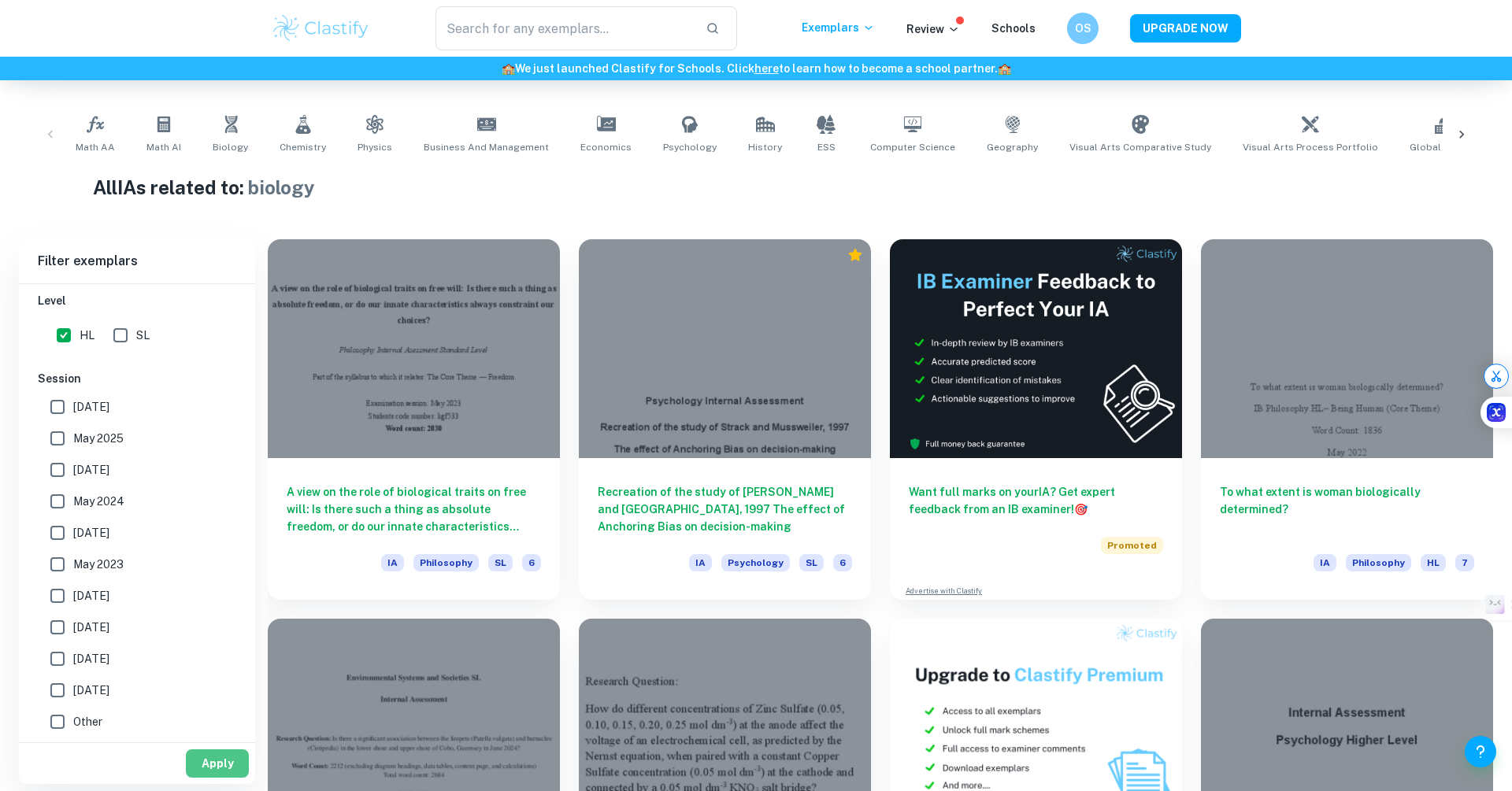
click at [224, 766] on button "Apply" at bounding box center [218, 763] width 63 height 28
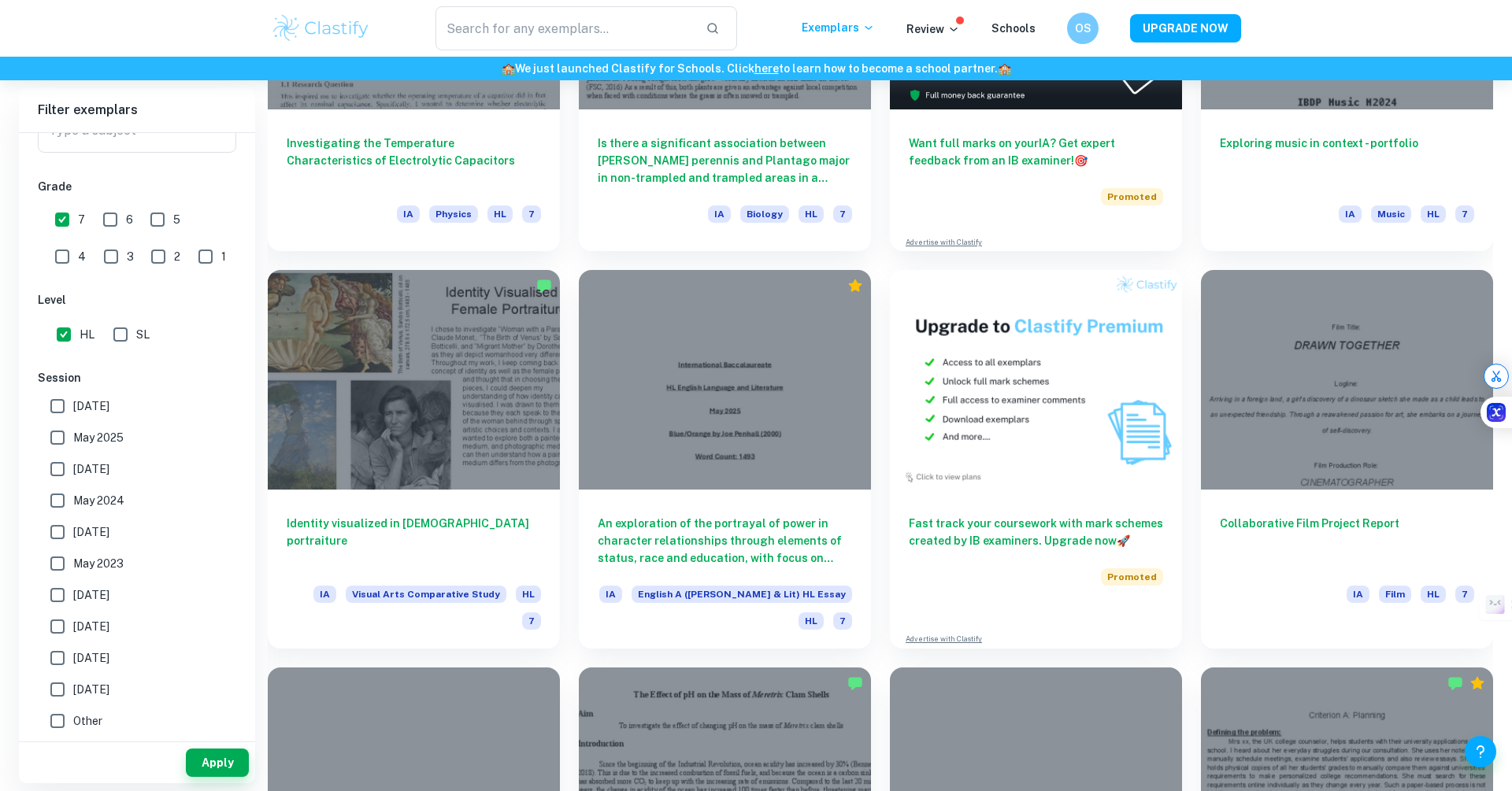
scroll to position [5836, 0]
